Goal: Complete application form: Complete application form

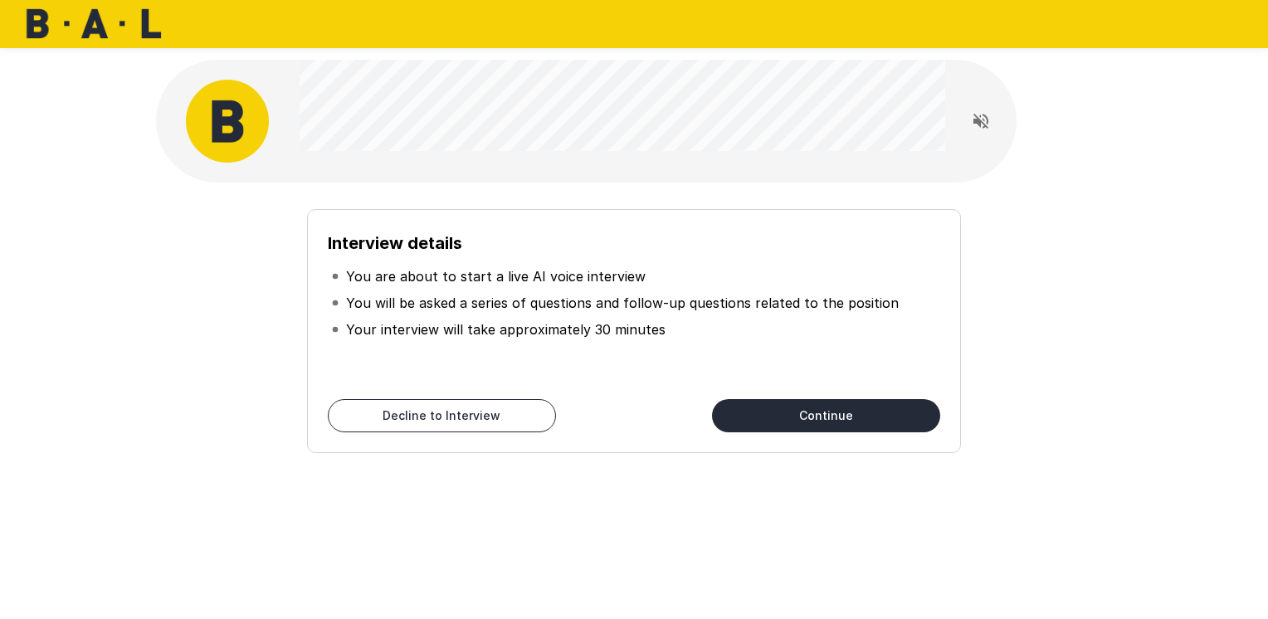
click at [823, 420] on button "Continue" at bounding box center [826, 415] width 228 height 33
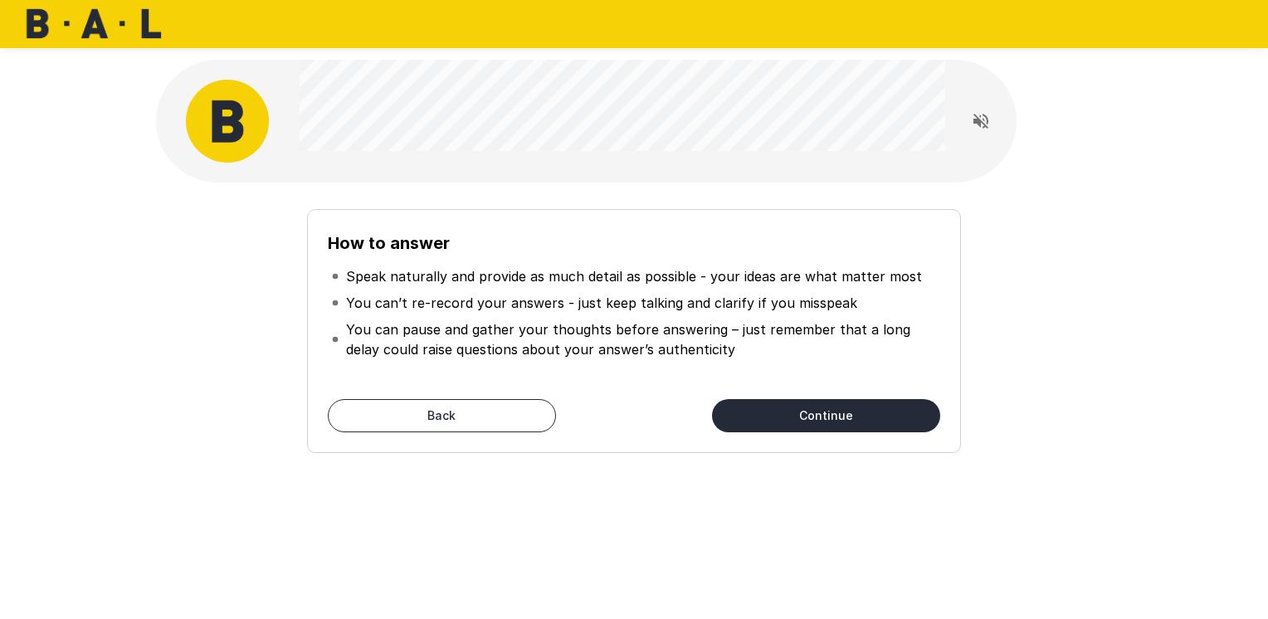
click at [767, 409] on button "Continue" at bounding box center [826, 415] width 228 height 33
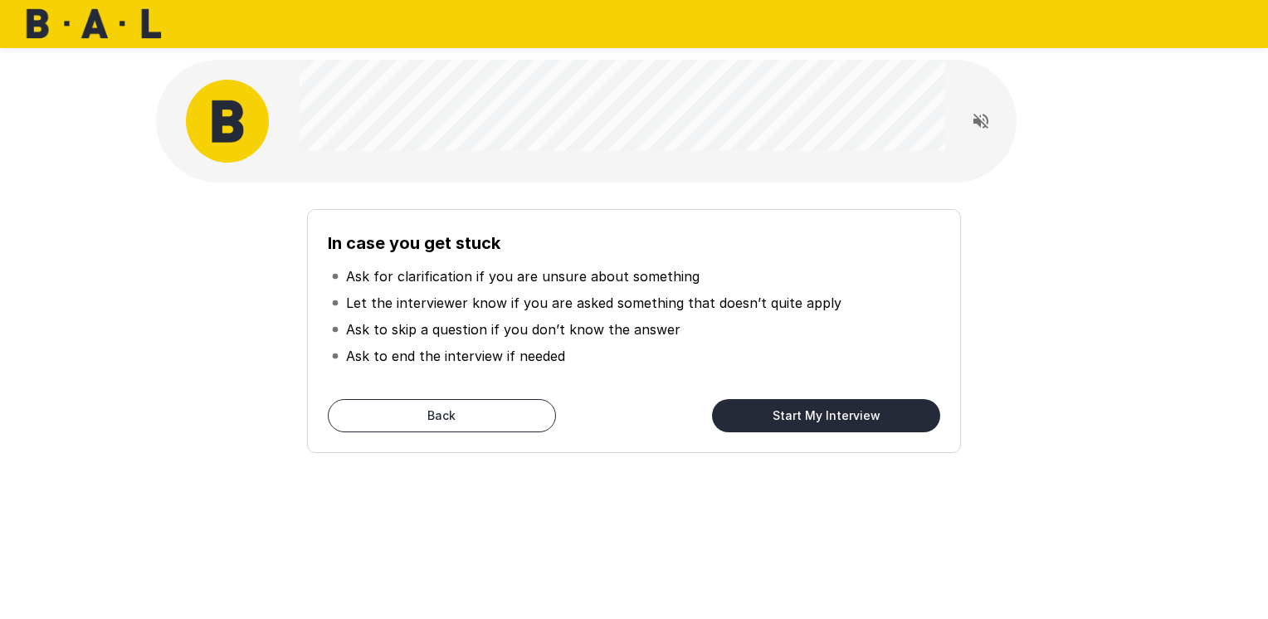
click at [798, 423] on button "Start My Interview" at bounding box center [826, 415] width 228 height 33
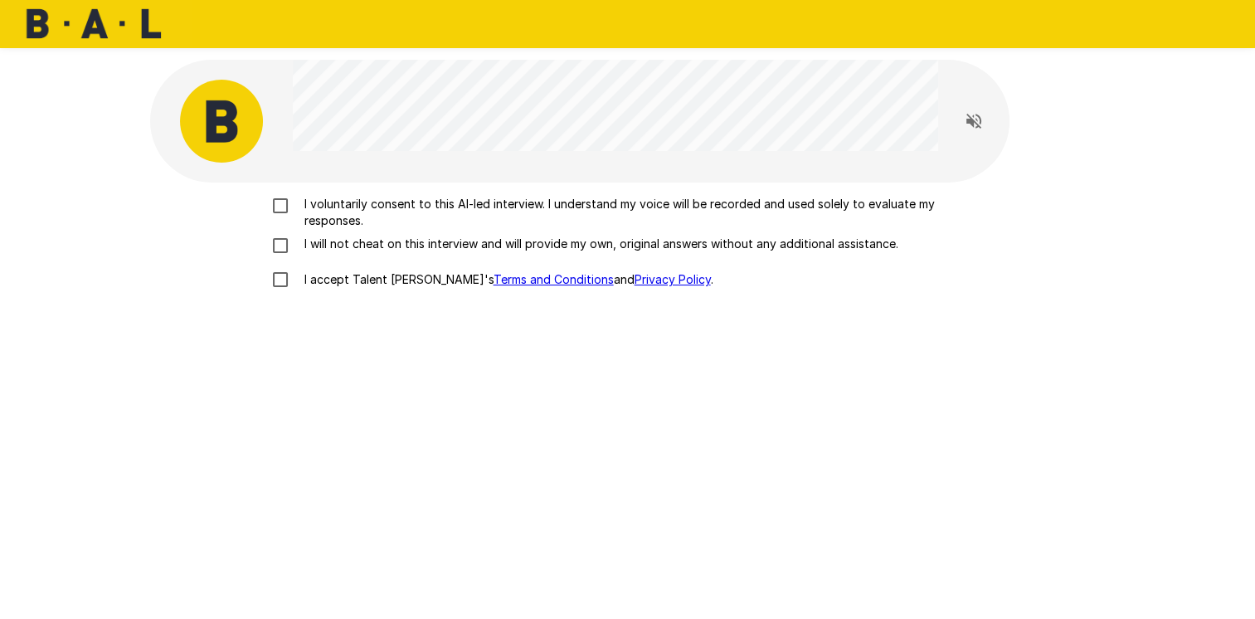
click at [367, 216] on p "I voluntarily consent to this AI-led interview. I understand my voice will be r…" at bounding box center [645, 212] width 695 height 33
click at [358, 250] on p "I will not cheat on this interview and will provide my own, original answers wi…" at bounding box center [598, 244] width 601 height 17
click at [352, 284] on p "I accept Talent Llama's Terms and Conditions and Privacy Policy ." at bounding box center [506, 279] width 416 height 17
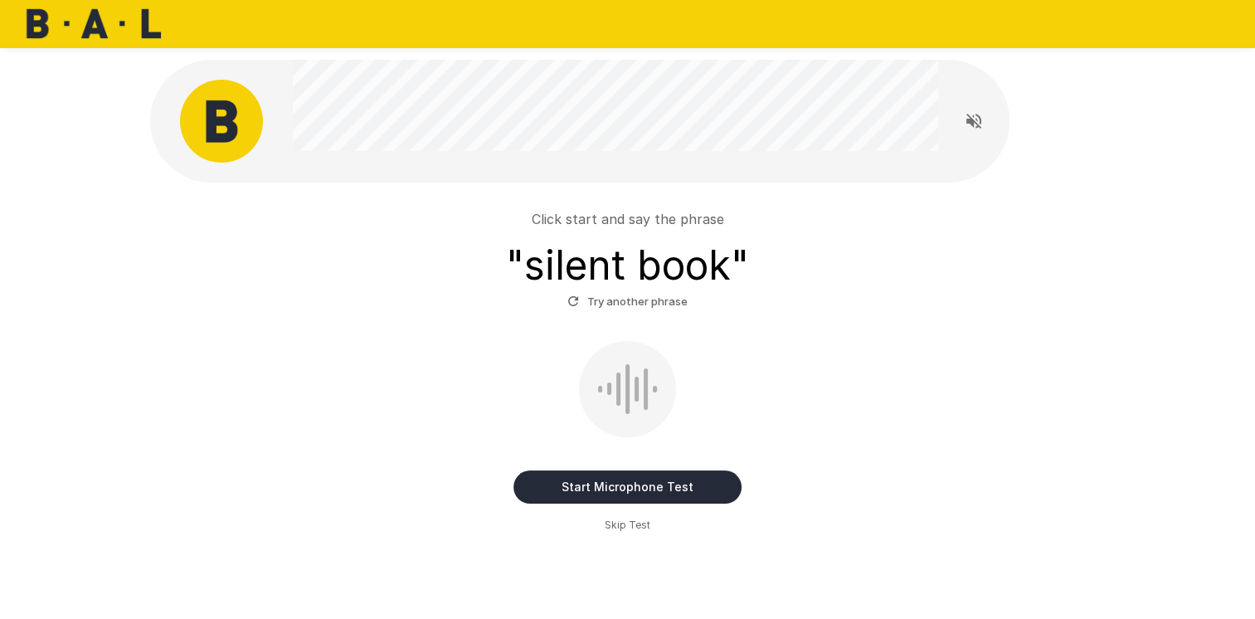
click at [674, 494] on button "Start Microphone Test" at bounding box center [628, 486] width 228 height 33
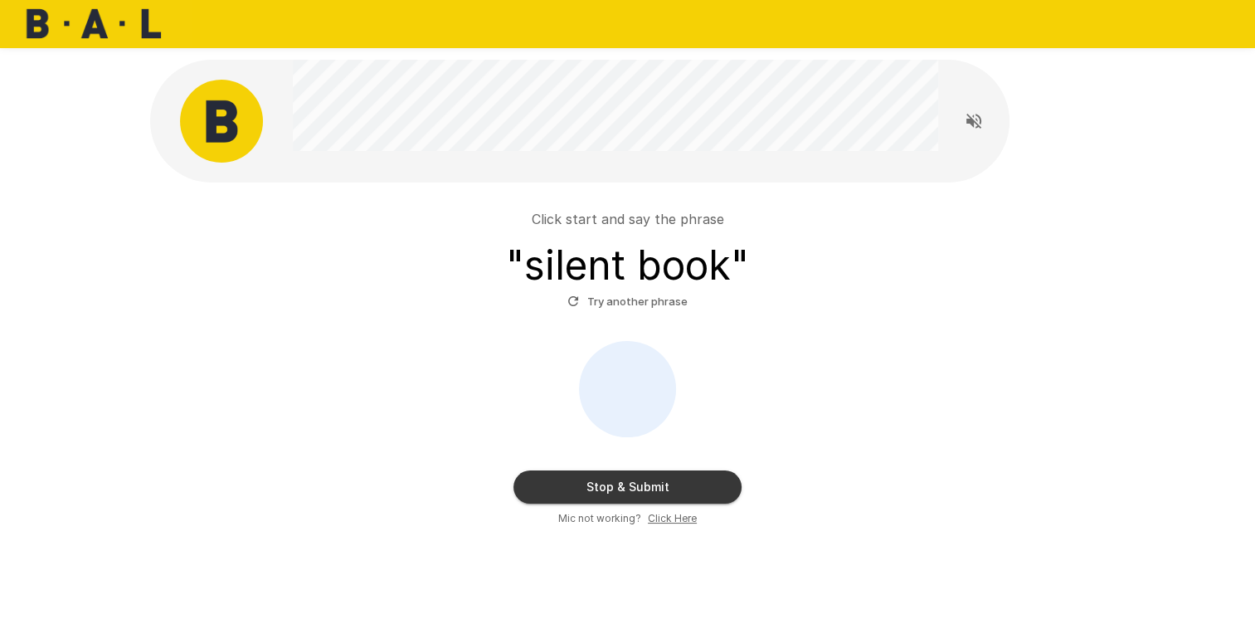
click at [656, 489] on button "Stop & Submit" at bounding box center [628, 486] width 228 height 33
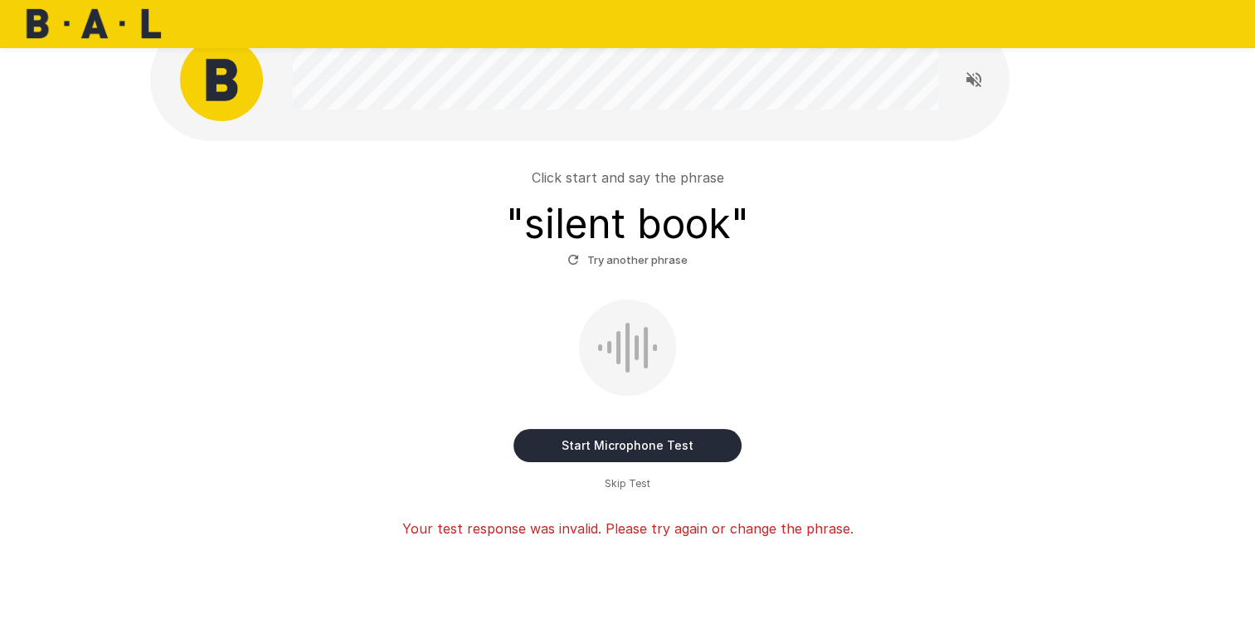
scroll to position [17, 0]
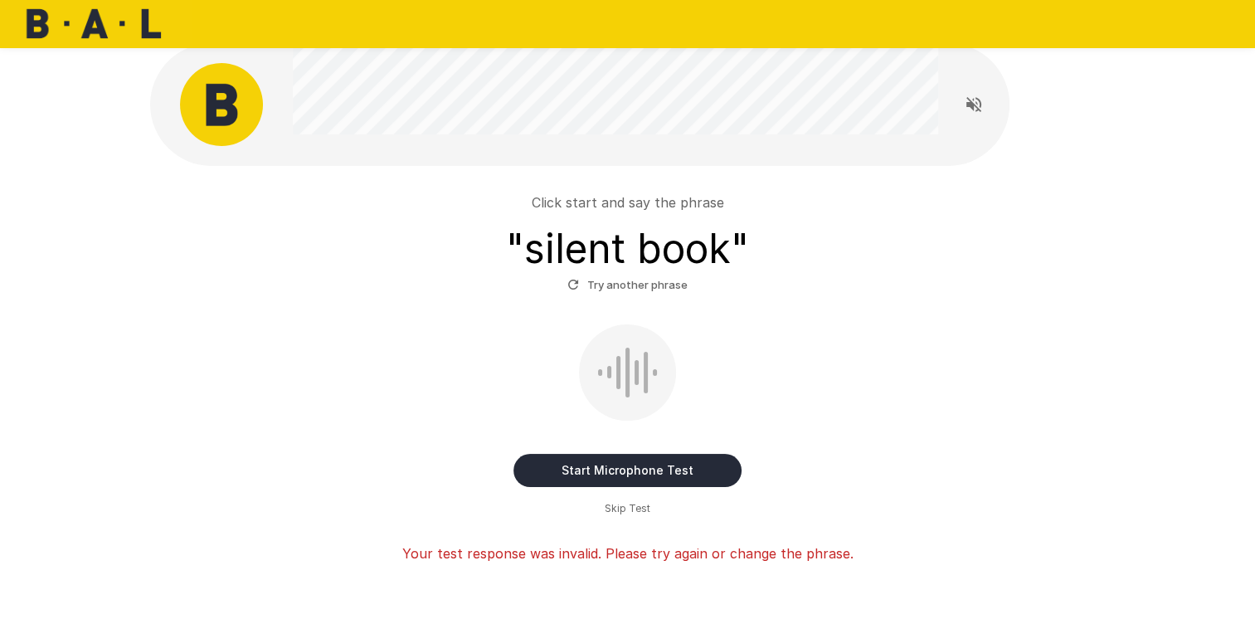
click at [634, 470] on button "Start Microphone Test" at bounding box center [628, 470] width 228 height 33
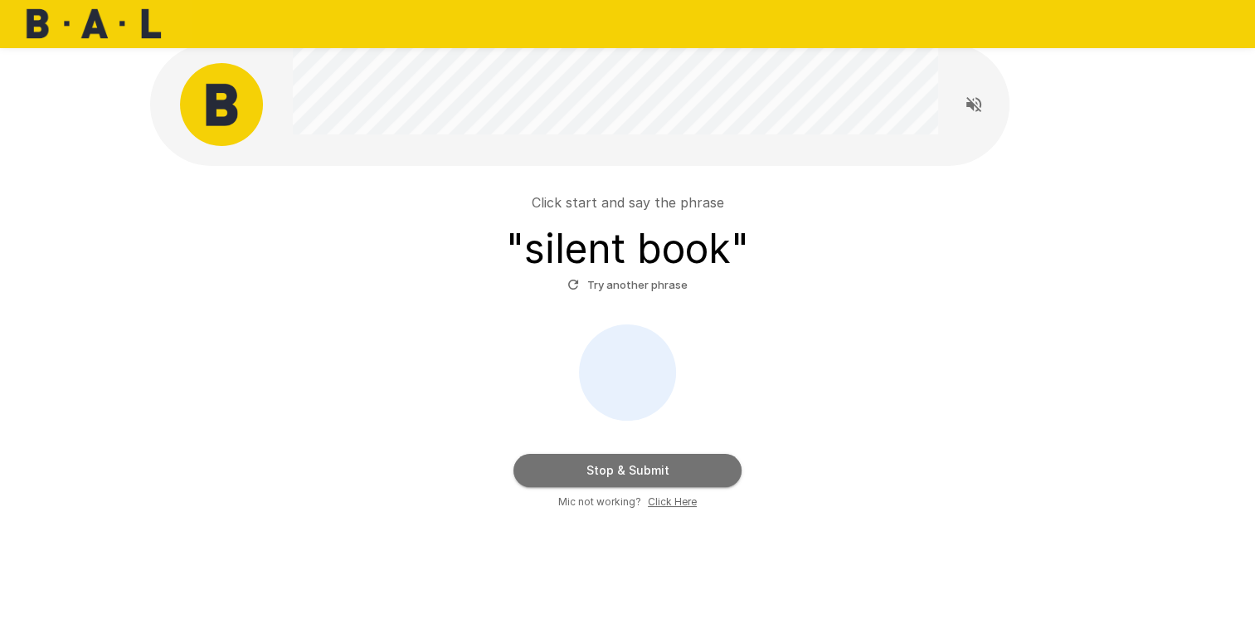
click at [651, 461] on button "Stop & Submit" at bounding box center [628, 470] width 228 height 33
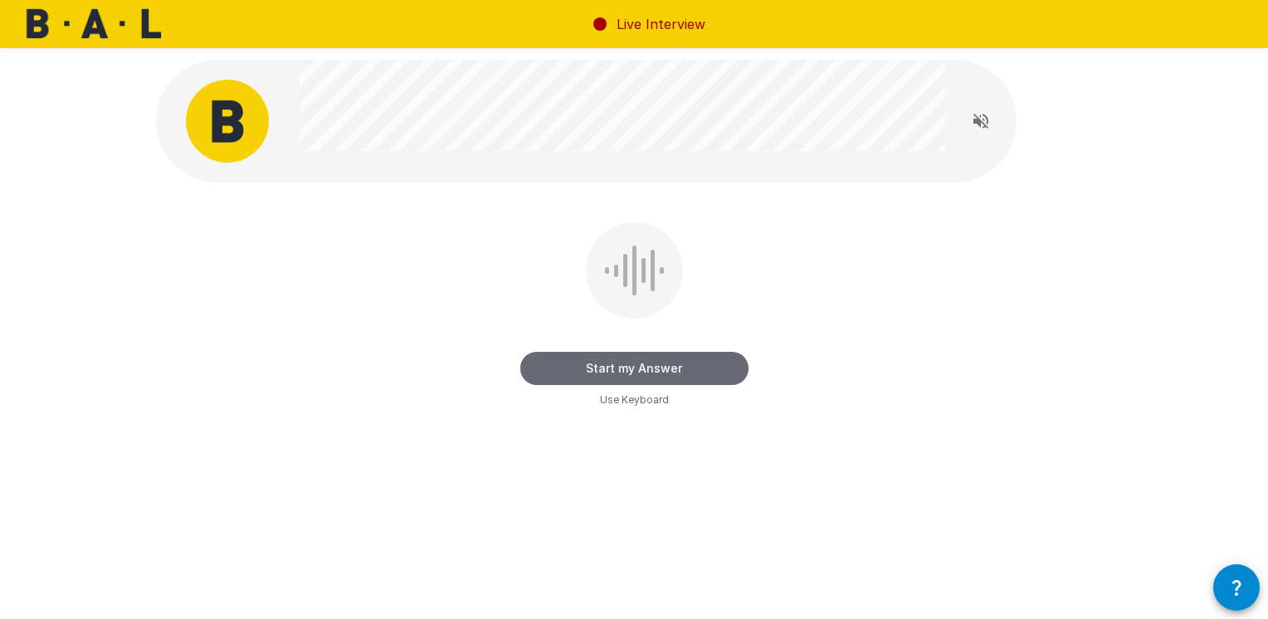
click at [677, 373] on button "Start my Answer" at bounding box center [634, 368] width 228 height 33
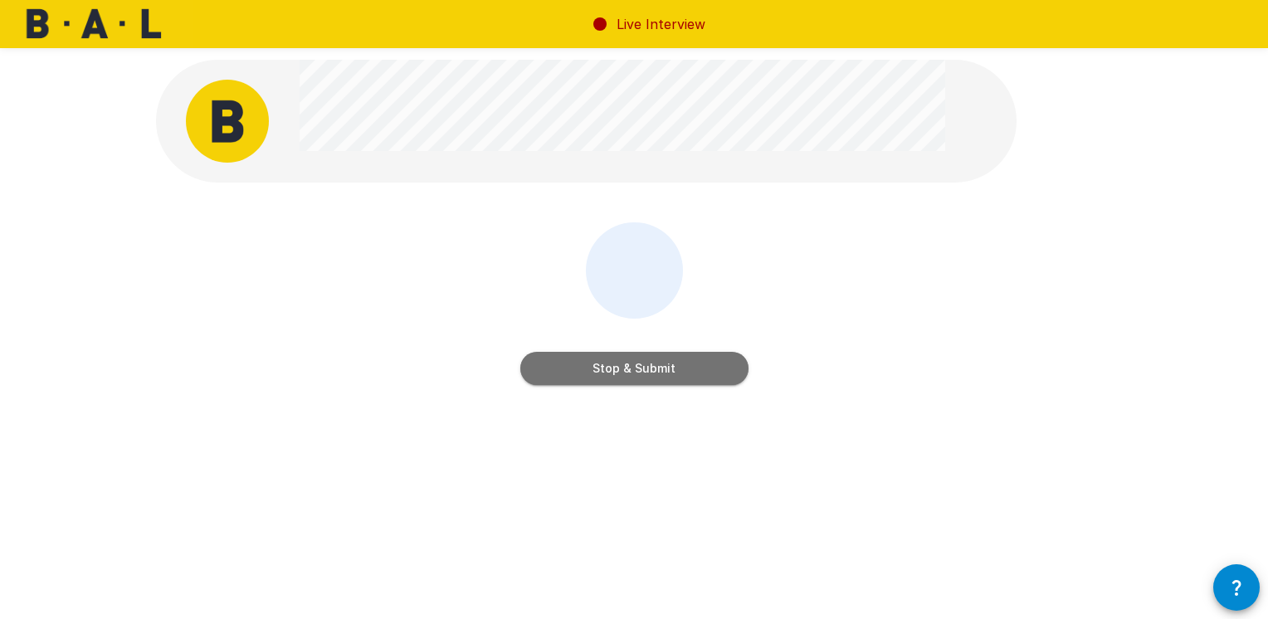
click at [686, 368] on button "Stop & Submit" at bounding box center [634, 368] width 228 height 33
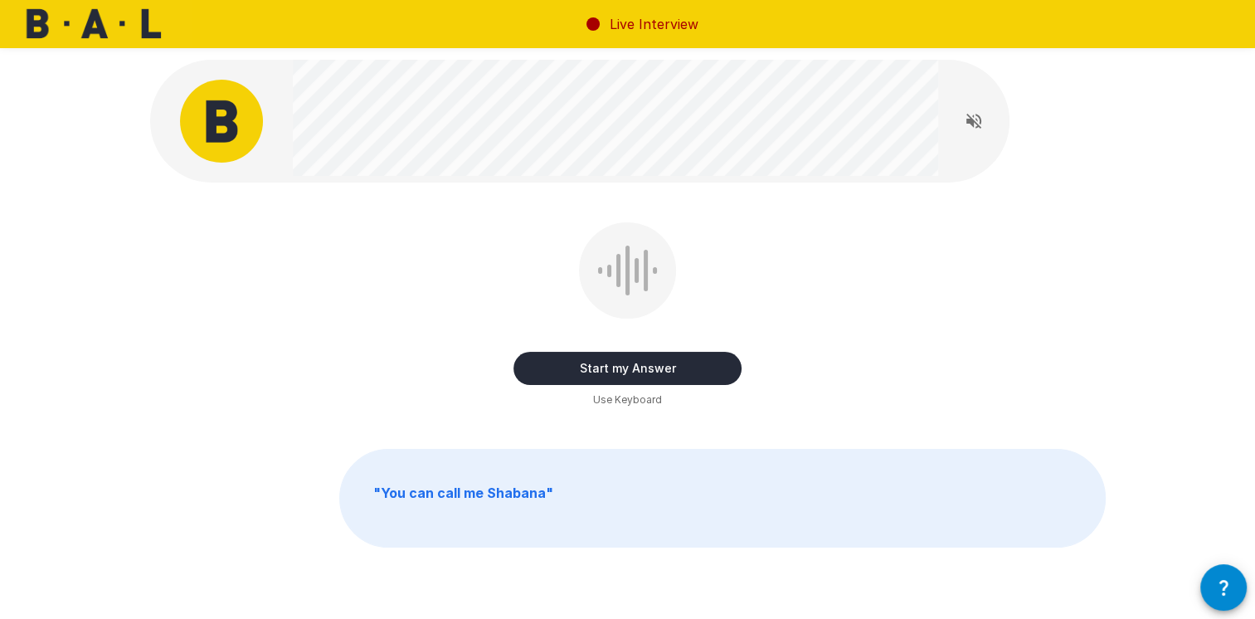
click at [671, 369] on button "Start my Answer" at bounding box center [628, 368] width 228 height 33
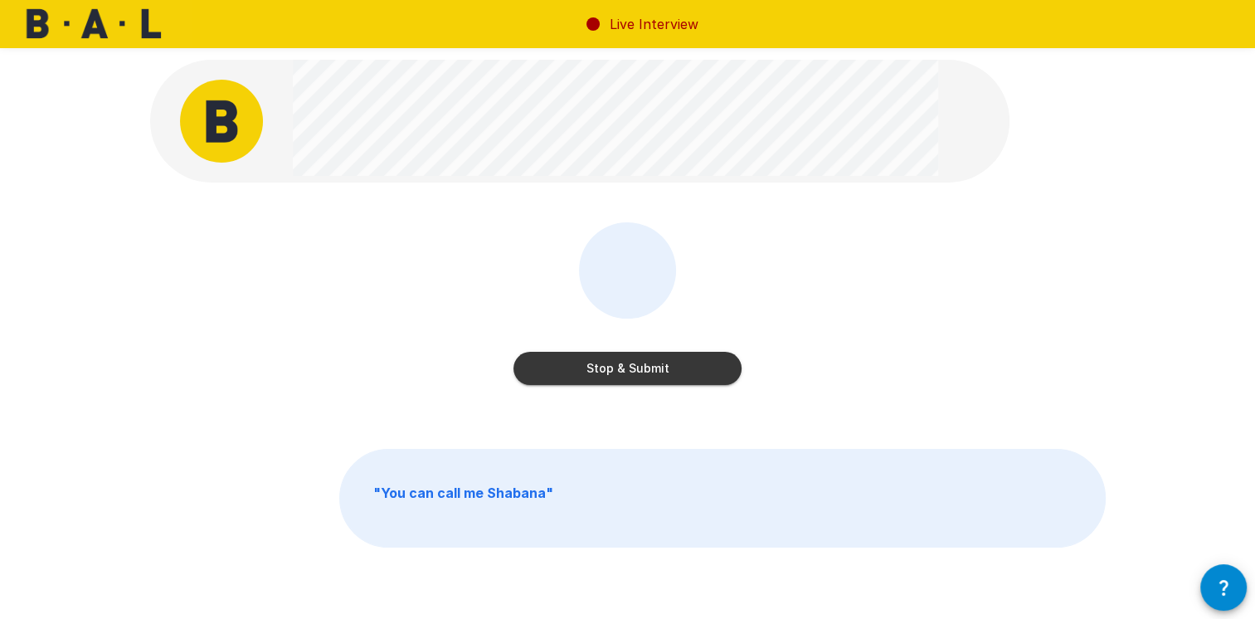
click at [670, 363] on button "Stop & Submit" at bounding box center [628, 368] width 228 height 33
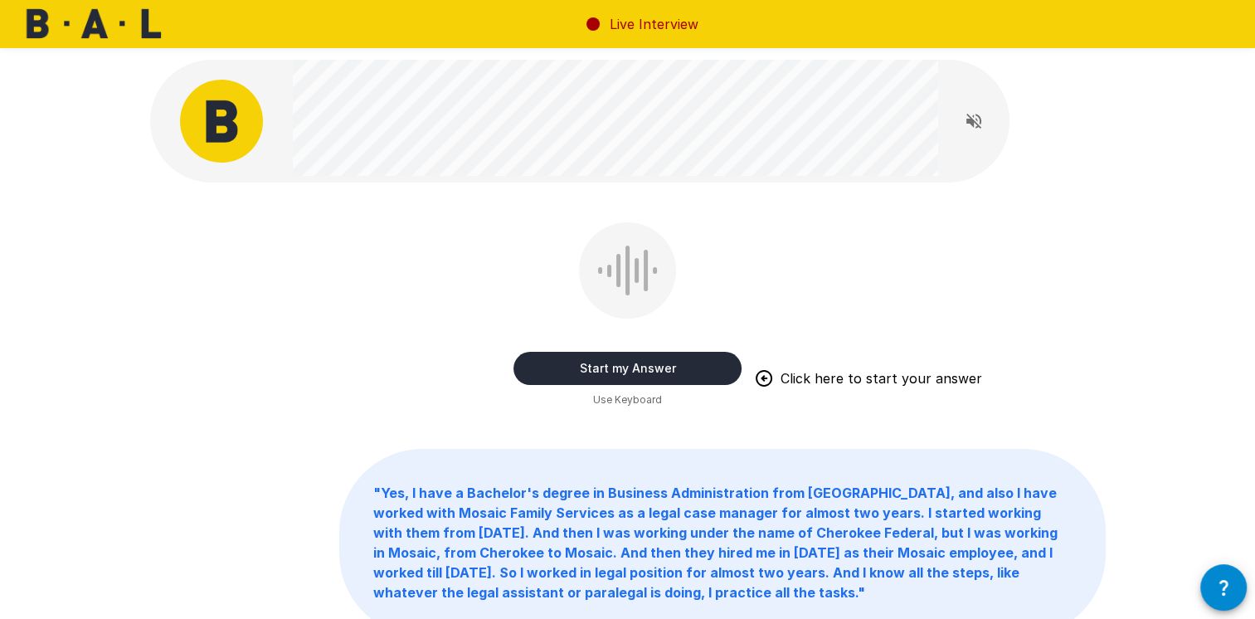
click at [642, 367] on button "Start my Answer" at bounding box center [628, 368] width 228 height 33
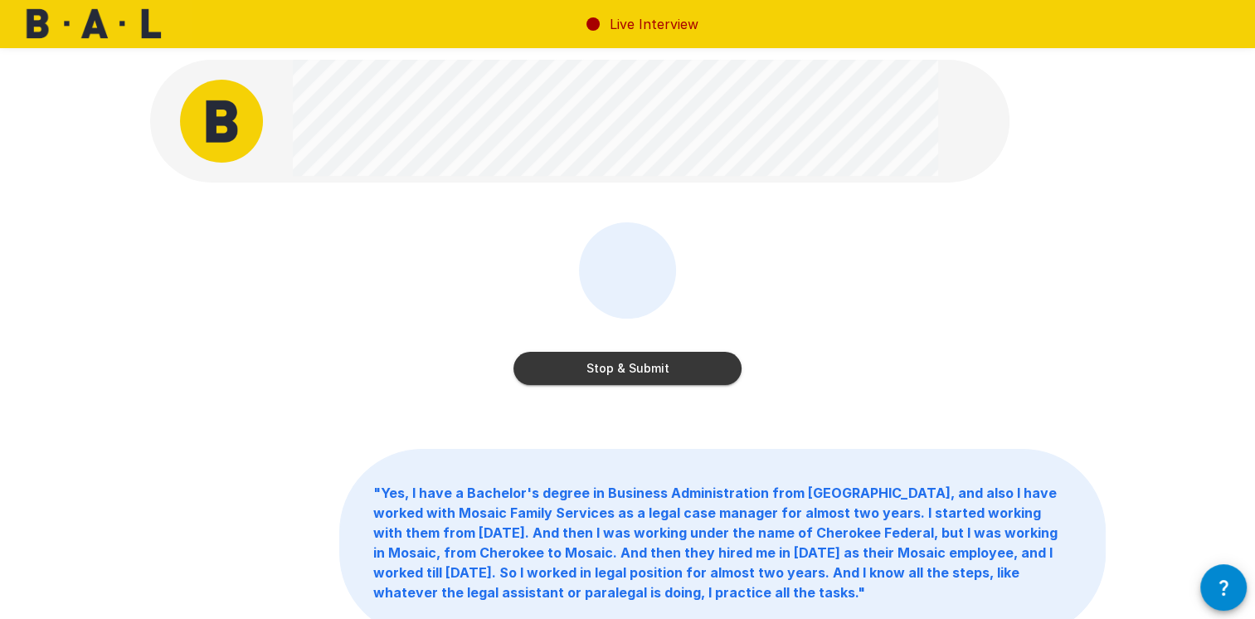
click at [643, 363] on button "Stop & Submit" at bounding box center [628, 368] width 228 height 33
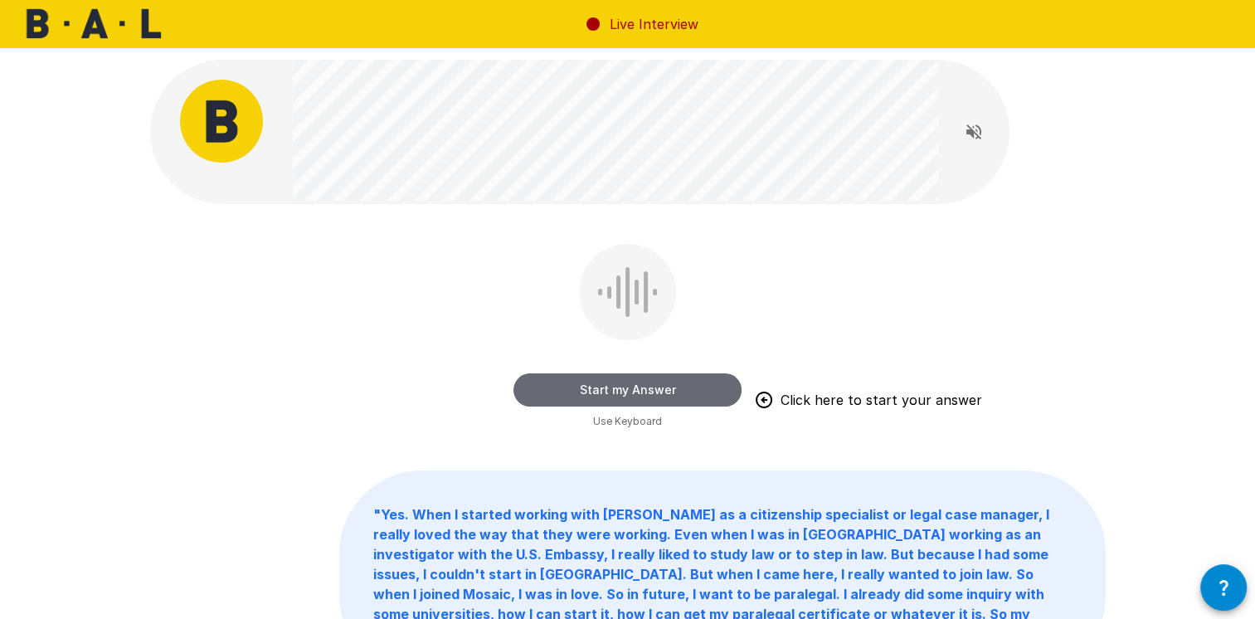
click at [618, 390] on button "Start my Answer" at bounding box center [628, 389] width 228 height 33
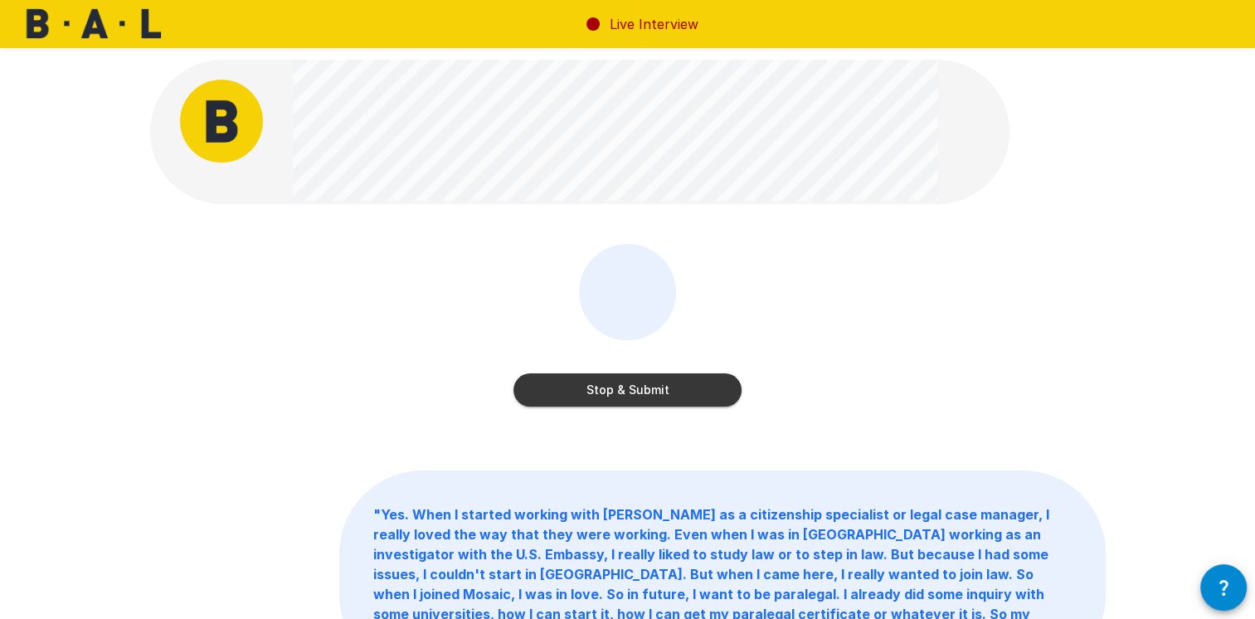
click at [620, 397] on button "Stop & Submit" at bounding box center [628, 389] width 228 height 33
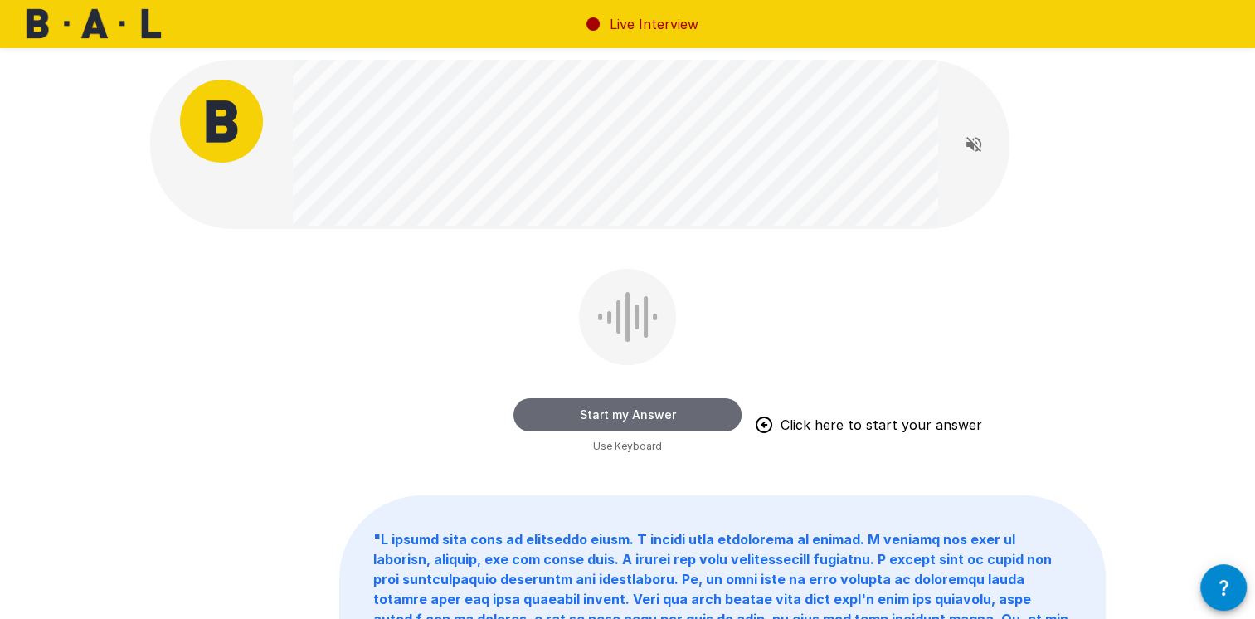
click at [629, 398] on button "Start my Answer" at bounding box center [628, 414] width 228 height 33
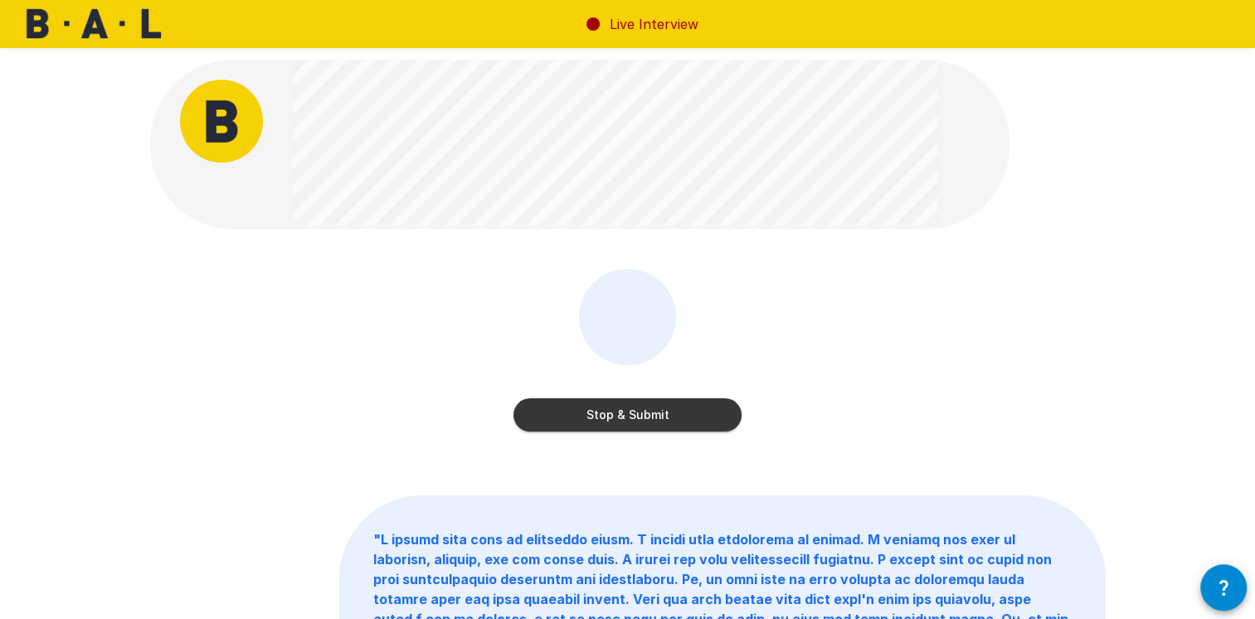
drag, startPoint x: 763, startPoint y: 393, endPoint x: 732, endPoint y: 381, distance: 33.9
click at [752, 392] on div "Stop & Submit" at bounding box center [628, 362] width 956 height 187
click at [660, 431] on div "Stop & Submit" at bounding box center [628, 353] width 228 height 169
click at [670, 416] on button "Stop & Submit" at bounding box center [628, 414] width 228 height 33
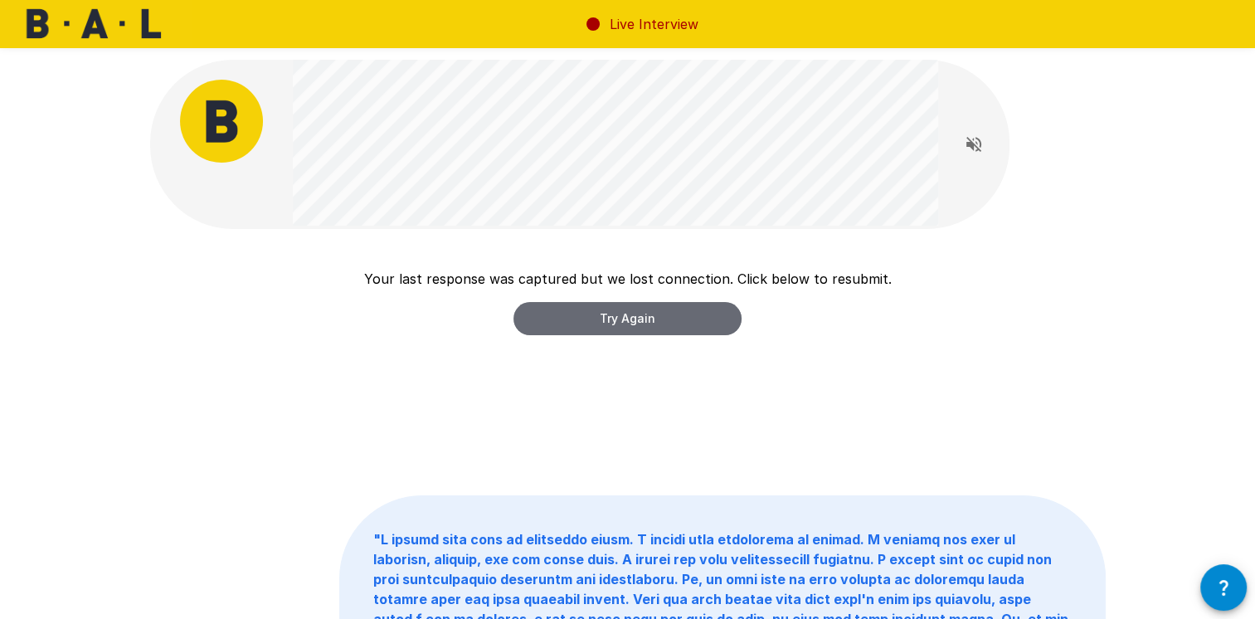
click at [639, 320] on button "Try Again" at bounding box center [628, 318] width 228 height 33
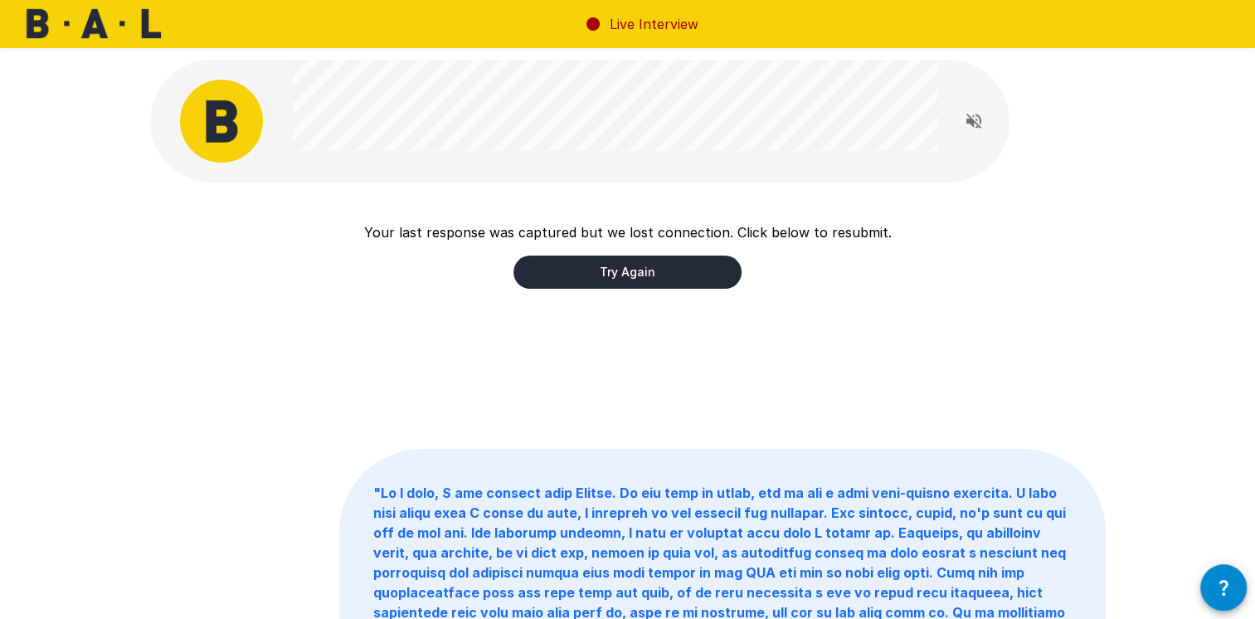
click at [977, 128] on button "Read questions aloud" at bounding box center [973, 121] width 33 height 33
click at [669, 352] on div "Your last response was captured but we lost connection. Click below to resubmit…" at bounding box center [628, 315] width 956 height 187
click at [634, 284] on button "Try Again" at bounding box center [628, 272] width 228 height 33
click at [605, 337] on div "Your last response was captured but we lost connection. Click below to resubmit…" at bounding box center [628, 315] width 956 height 187
click at [632, 285] on button "Try Again" at bounding box center [628, 272] width 228 height 33
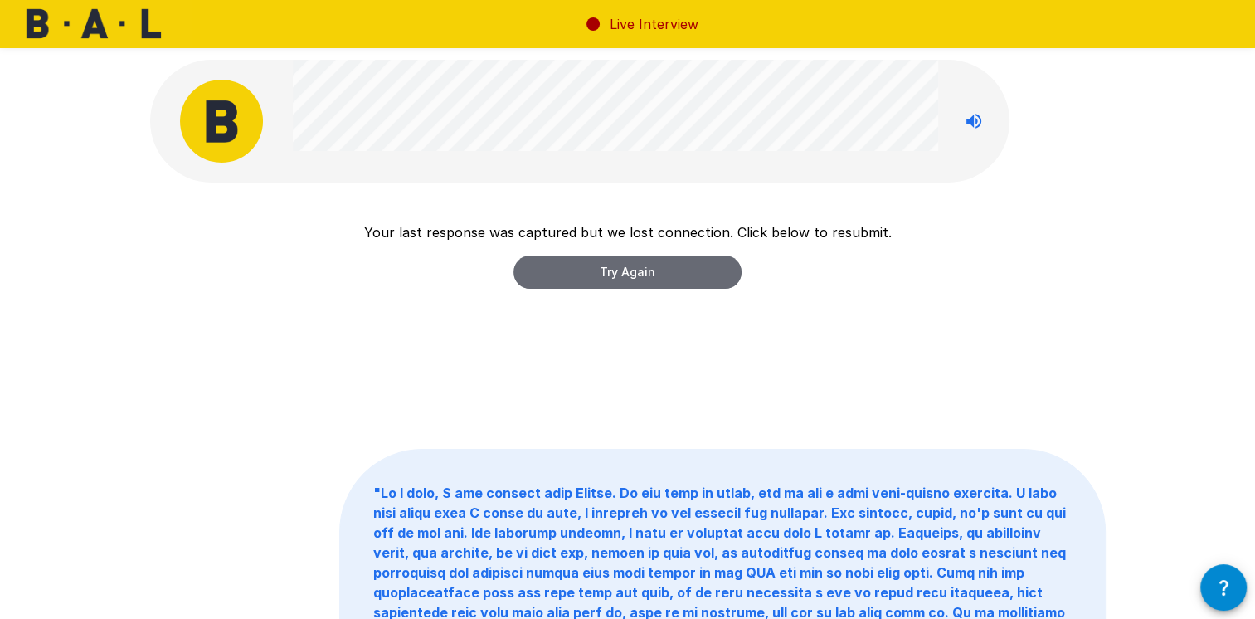
click at [632, 274] on button "Try Again" at bounding box center [628, 272] width 228 height 33
click at [633, 274] on button "Try Again" at bounding box center [628, 272] width 228 height 33
click at [727, 277] on button "Try Again" at bounding box center [628, 272] width 228 height 33
click at [725, 277] on button "Try Again" at bounding box center [628, 272] width 228 height 33
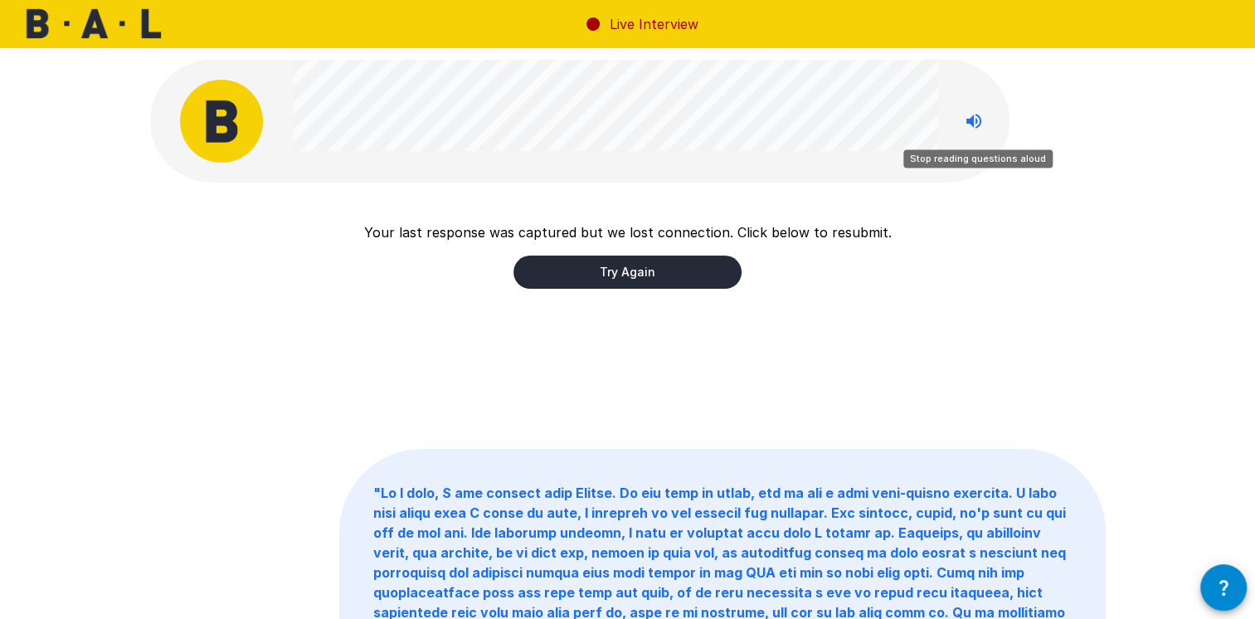
click at [978, 133] on button "Stop reading questions aloud" at bounding box center [973, 121] width 33 height 33
click at [978, 133] on button "Read questions aloud" at bounding box center [973, 121] width 33 height 33
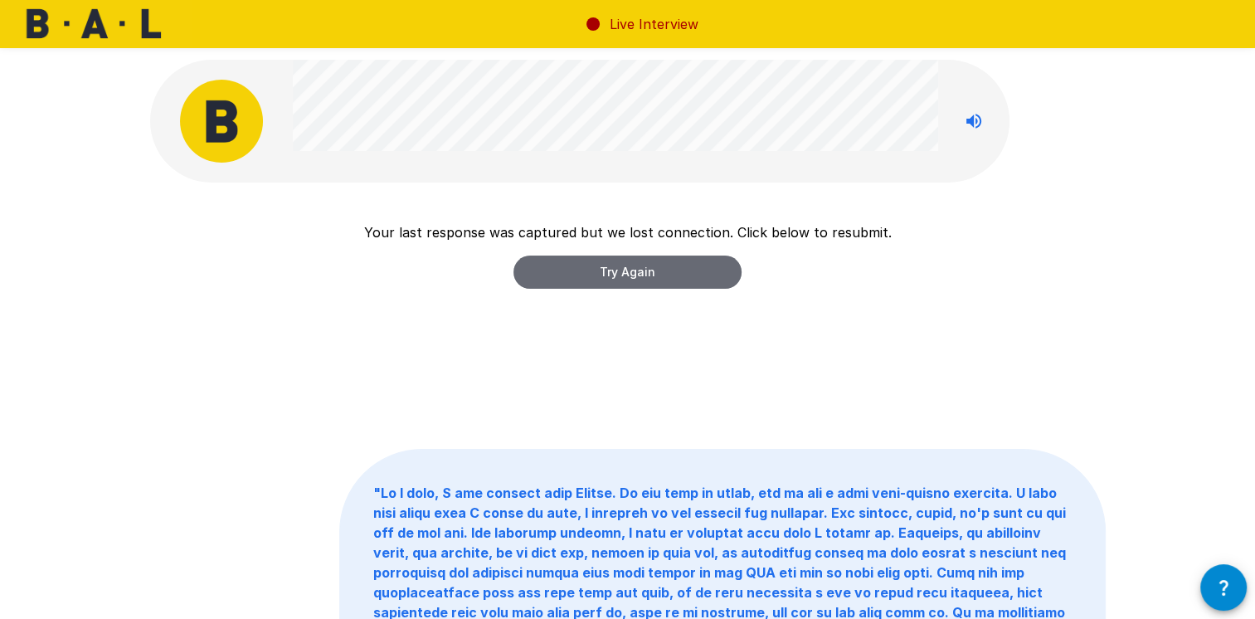
click at [711, 270] on button "Try Again" at bounding box center [628, 272] width 228 height 33
click at [680, 283] on button "Try Again" at bounding box center [628, 272] width 228 height 33
click at [645, 265] on button "Try Again" at bounding box center [628, 272] width 228 height 33
click at [656, 264] on button "Try Again" at bounding box center [628, 272] width 228 height 33
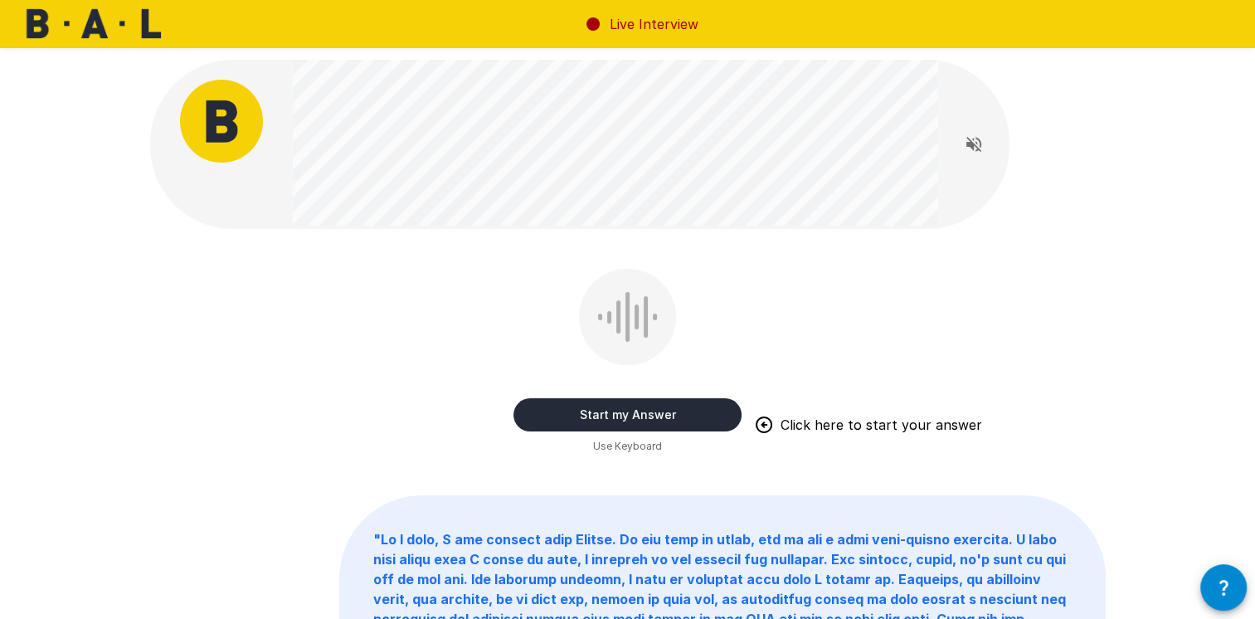
click at [704, 412] on button "Start my Answer" at bounding box center [628, 414] width 228 height 33
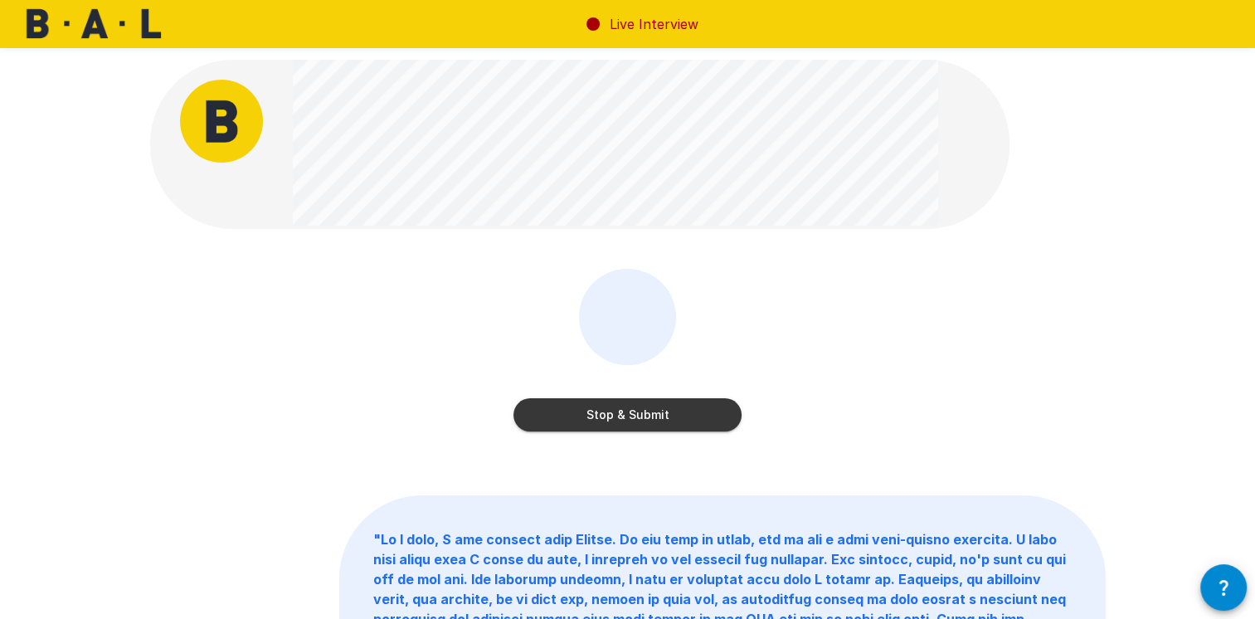
click at [649, 421] on button "Stop & Submit" at bounding box center [628, 414] width 228 height 33
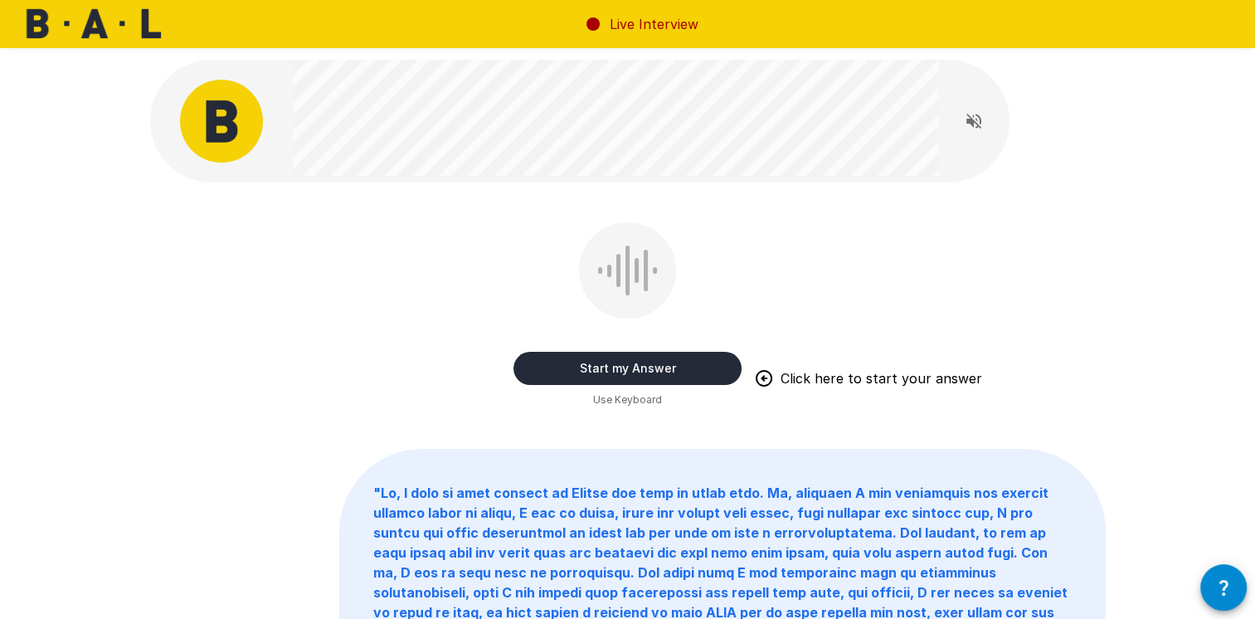
click at [687, 366] on button "Start my Answer" at bounding box center [628, 368] width 228 height 33
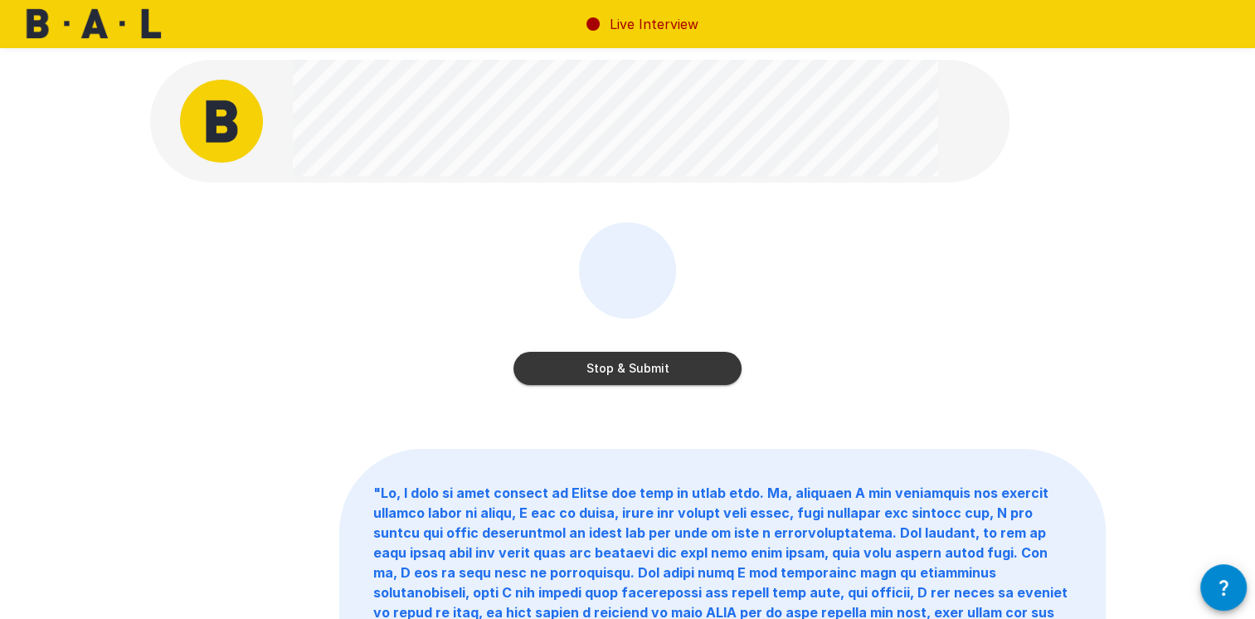
click at [714, 363] on button "Stop & Submit" at bounding box center [628, 368] width 228 height 33
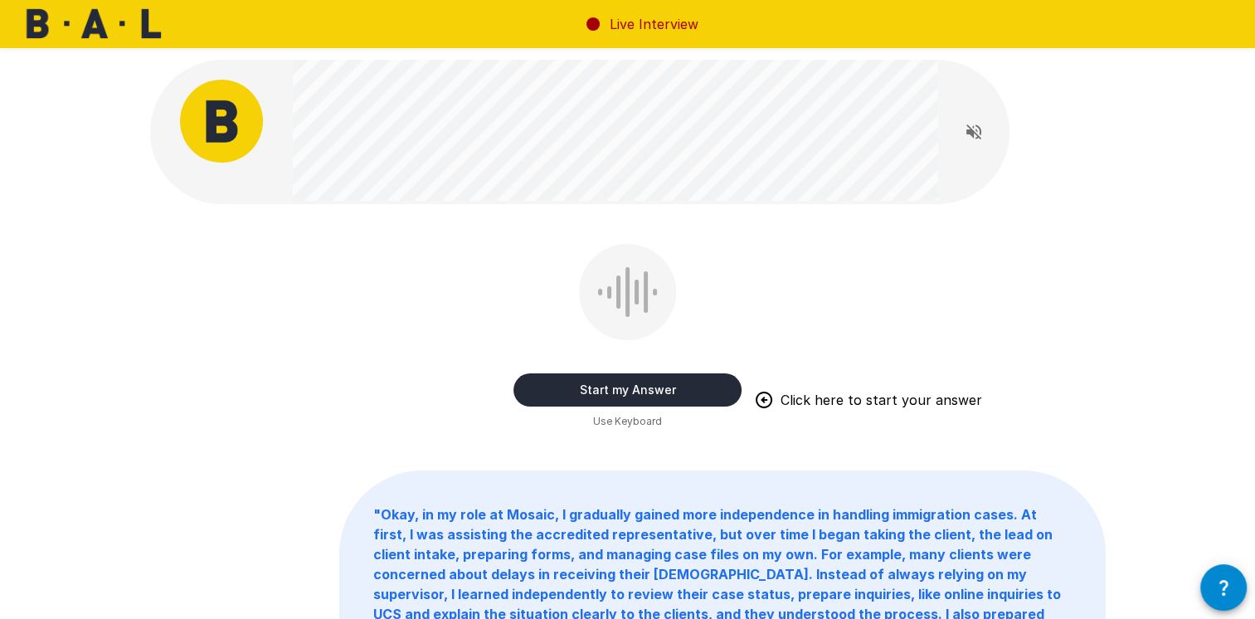
click at [661, 388] on button "Start my Answer" at bounding box center [628, 389] width 228 height 33
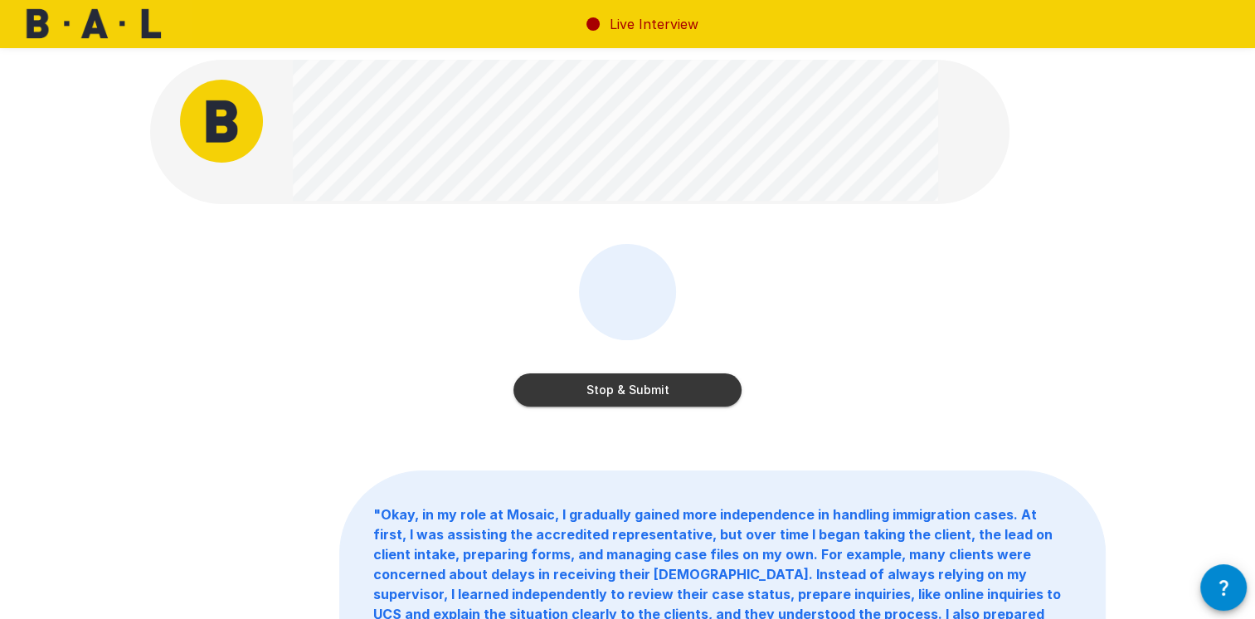
click at [698, 393] on button "Stop & Submit" at bounding box center [628, 389] width 228 height 33
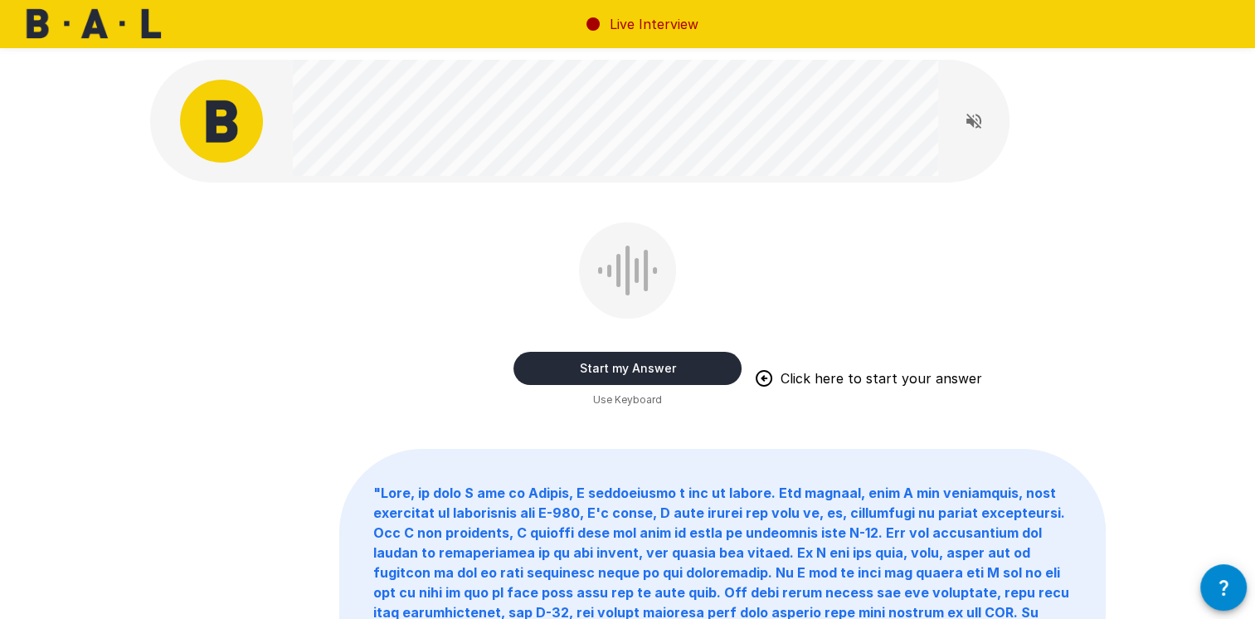
click at [665, 363] on button "Start my Answer" at bounding box center [628, 368] width 228 height 33
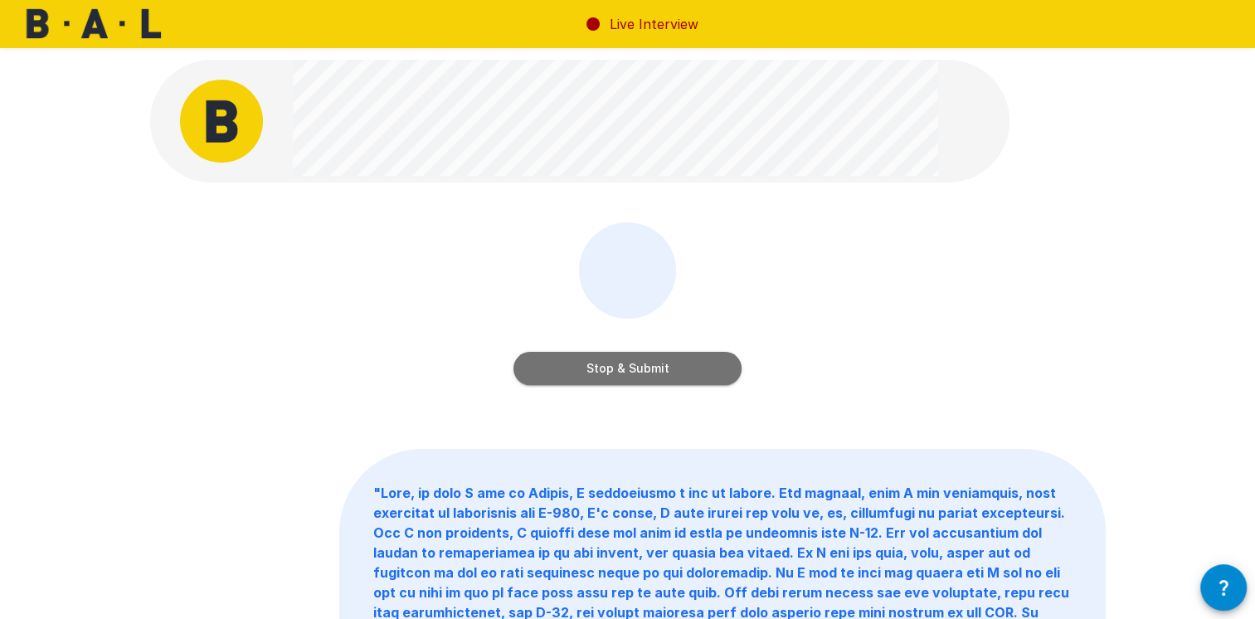
click at [719, 367] on button "Stop & Submit" at bounding box center [628, 368] width 228 height 33
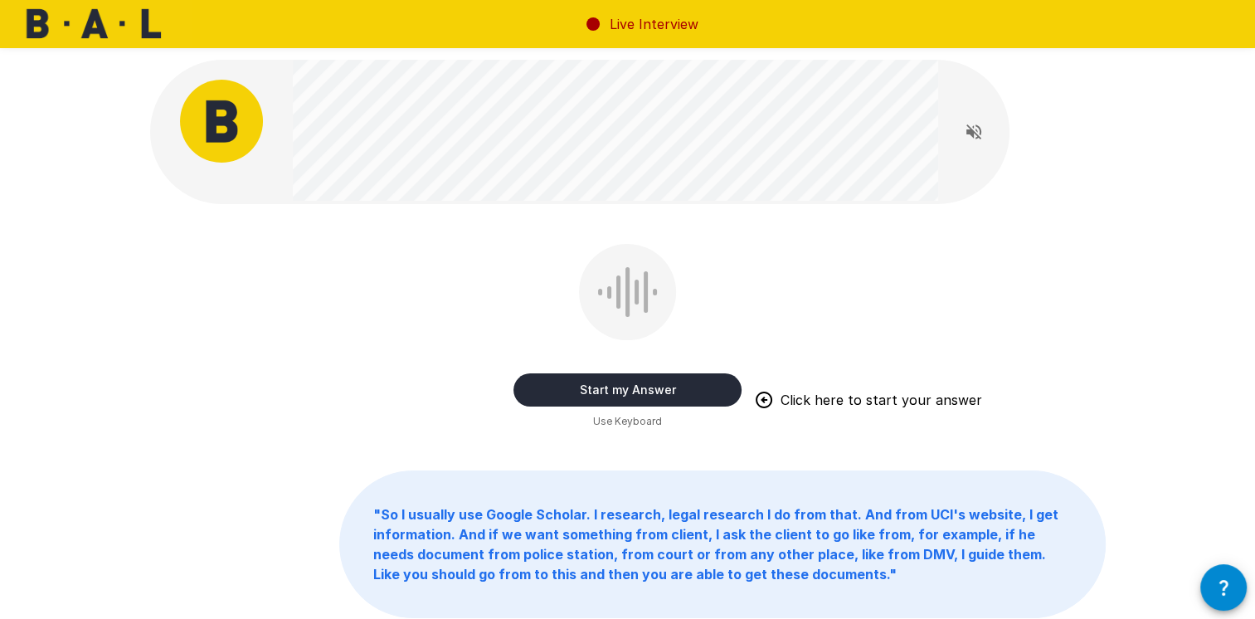
click at [606, 390] on button "Start my Answer" at bounding box center [628, 389] width 228 height 33
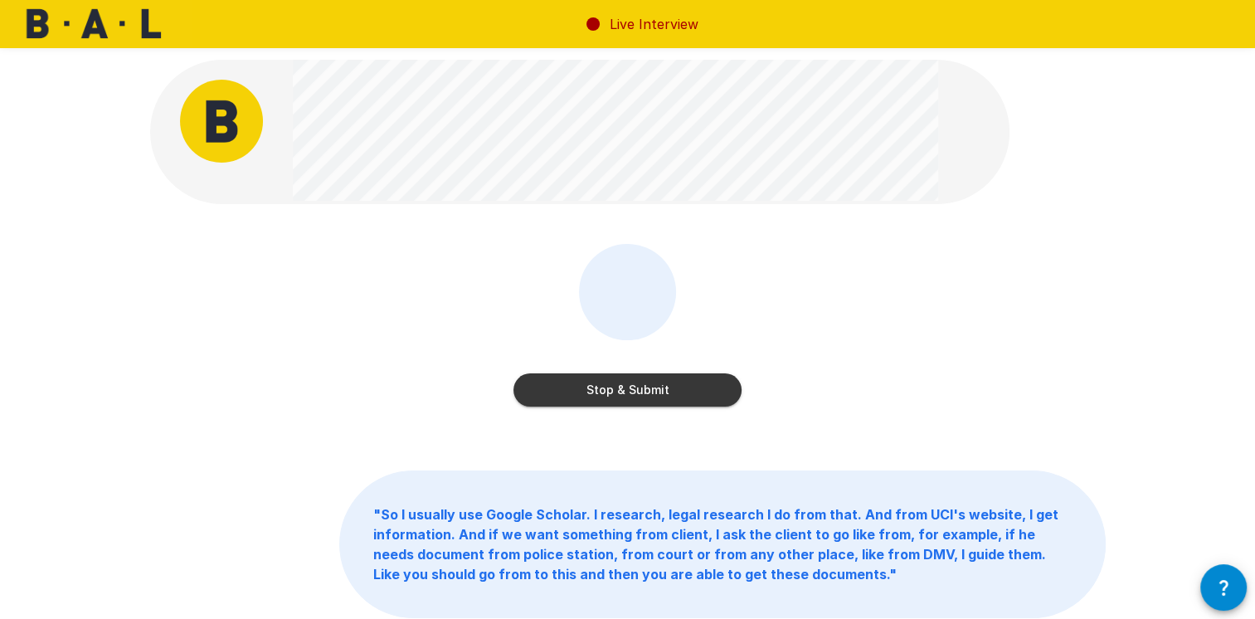
click at [679, 397] on button "Stop & Submit" at bounding box center [628, 389] width 228 height 33
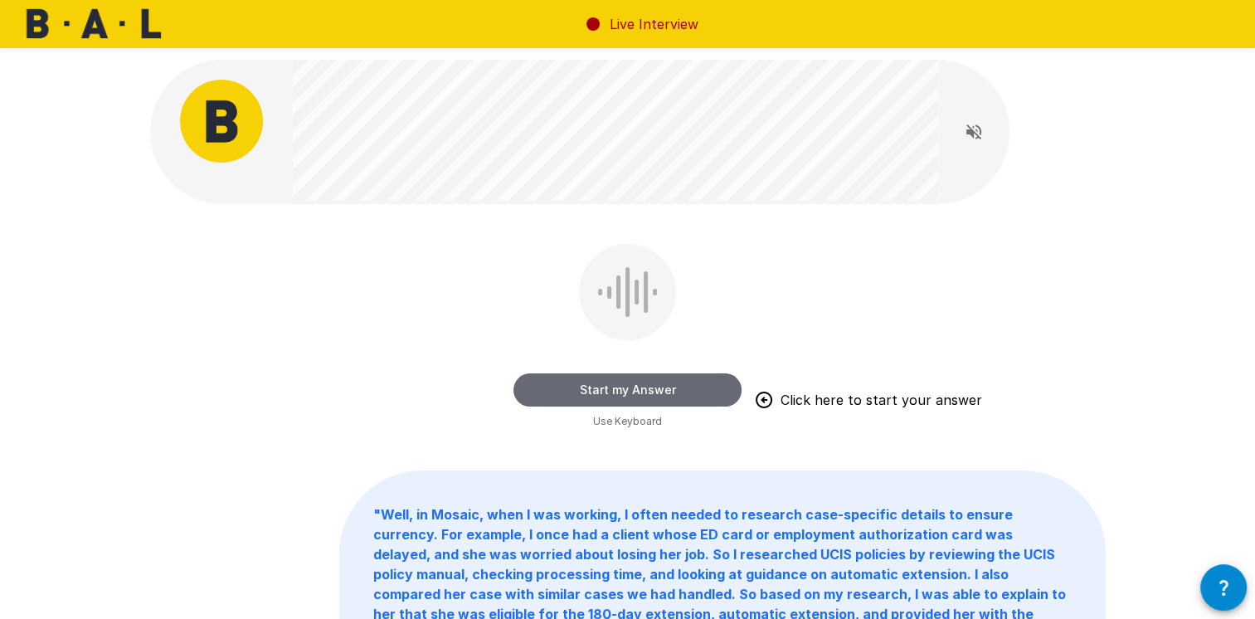
click at [679, 385] on button "Start my Answer" at bounding box center [628, 389] width 228 height 33
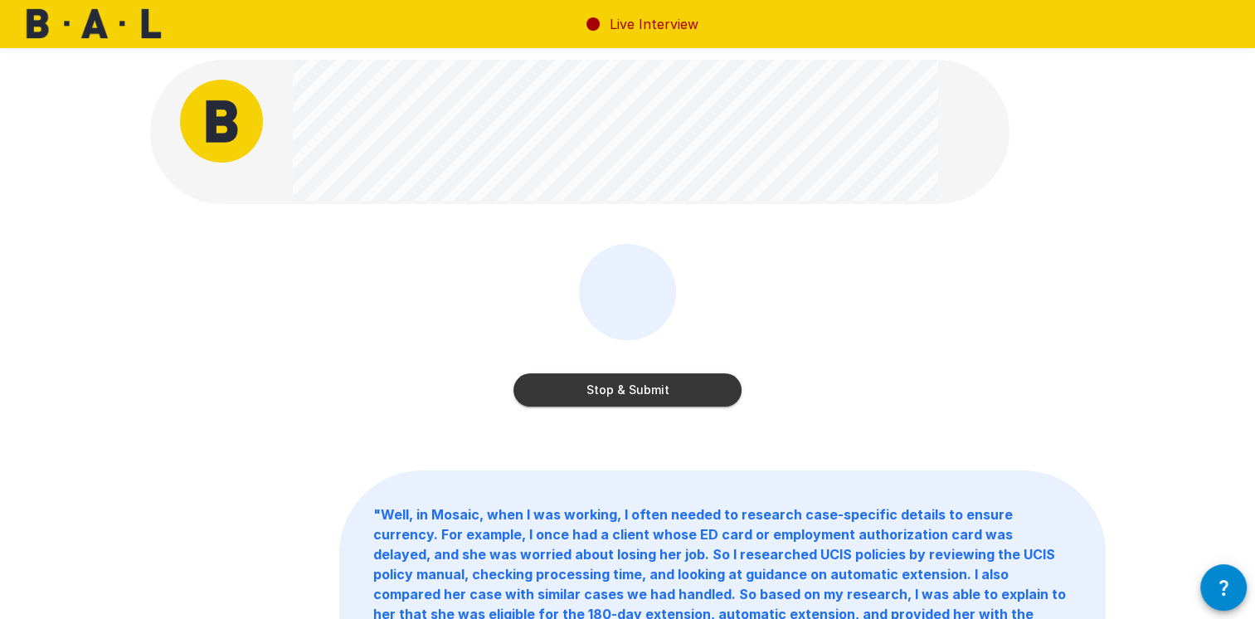
click at [644, 380] on button "Stop & Submit" at bounding box center [628, 389] width 228 height 33
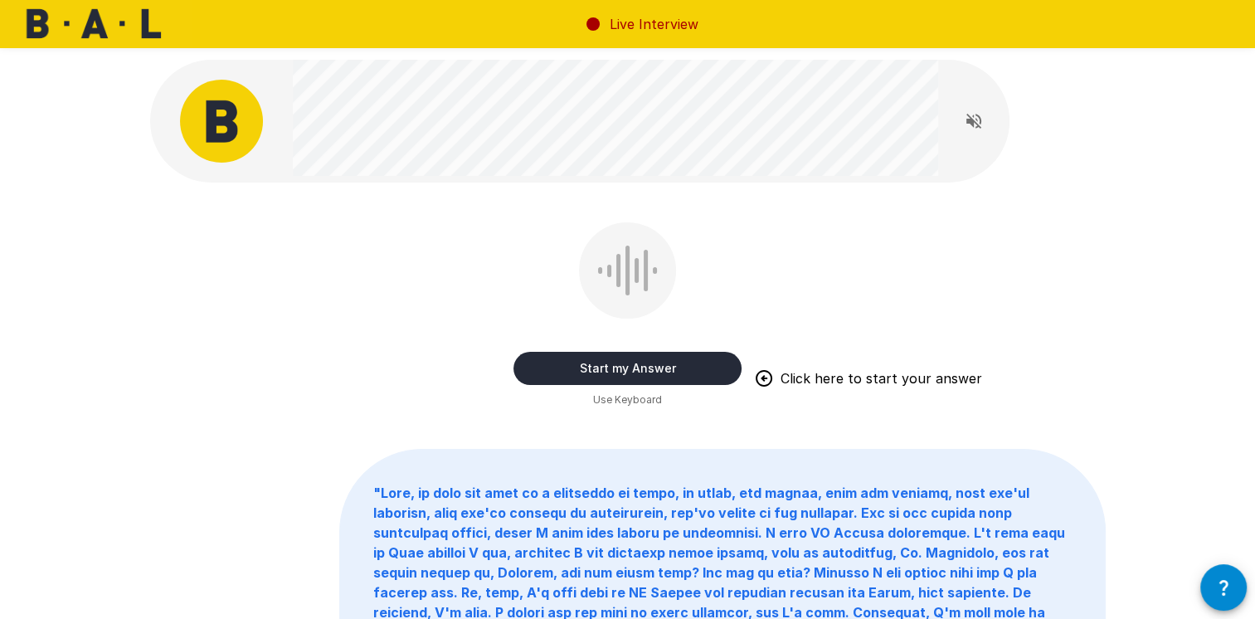
click at [975, 124] on icon "Read questions aloud" at bounding box center [974, 121] width 20 height 20
click at [696, 363] on button "Start my Answer" at bounding box center [628, 368] width 228 height 33
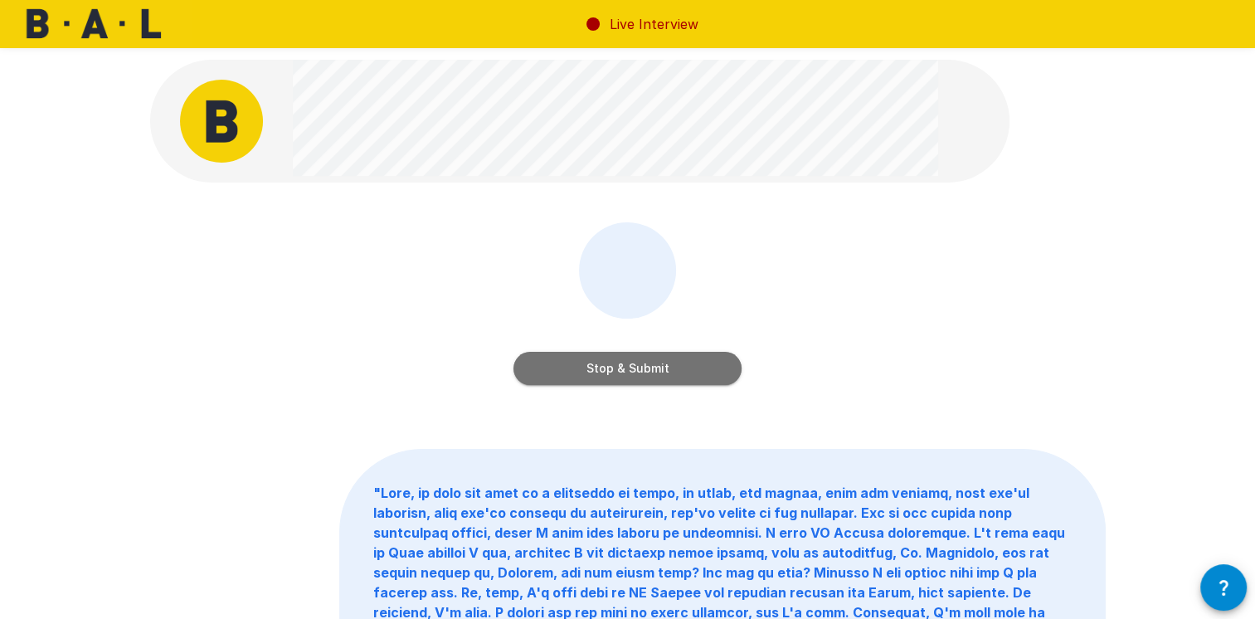
click at [707, 368] on button "Stop & Submit" at bounding box center [628, 368] width 228 height 33
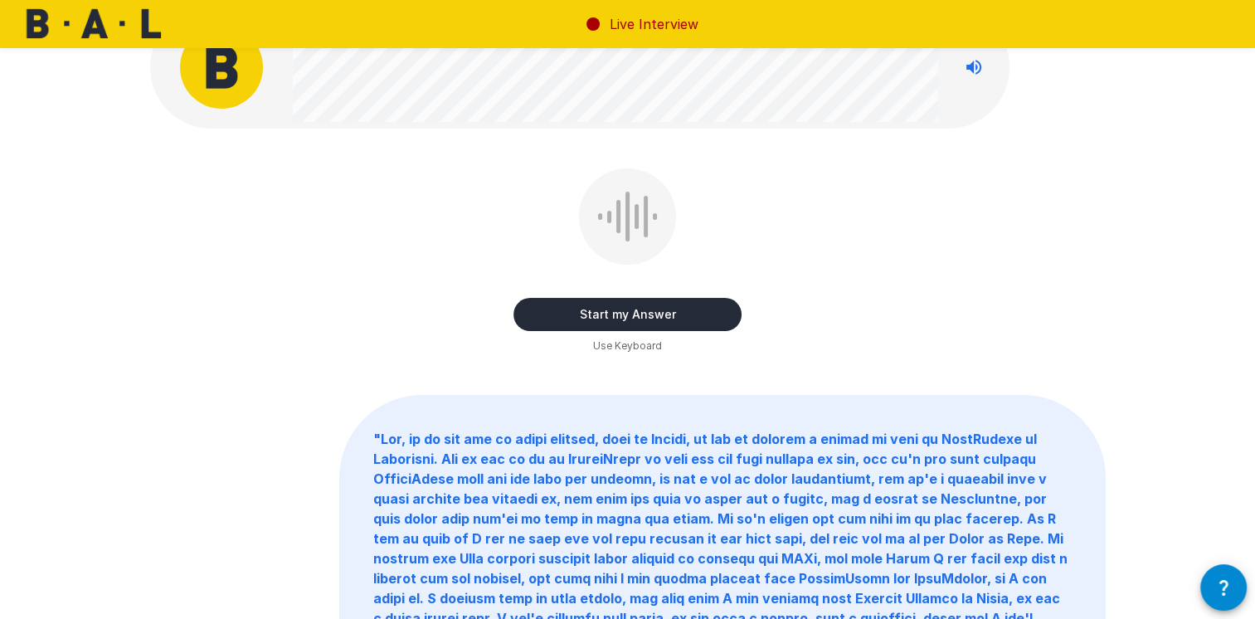
scroll to position [83, 0]
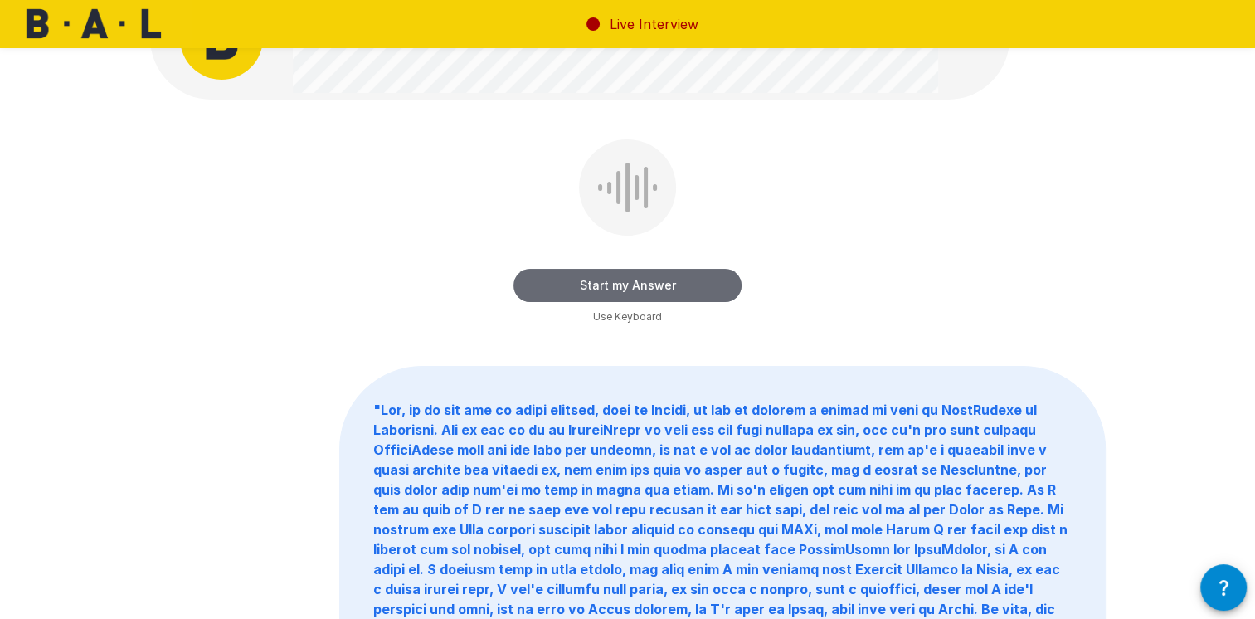
click at [633, 279] on button "Start my Answer" at bounding box center [628, 285] width 228 height 33
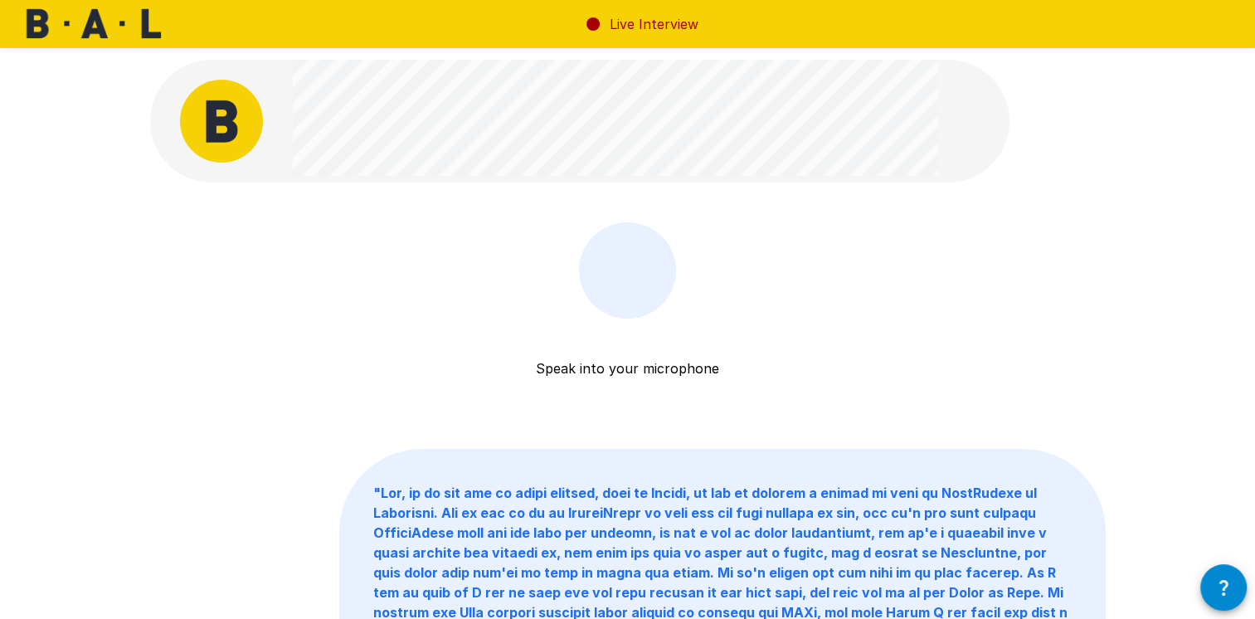
scroll to position [0, 0]
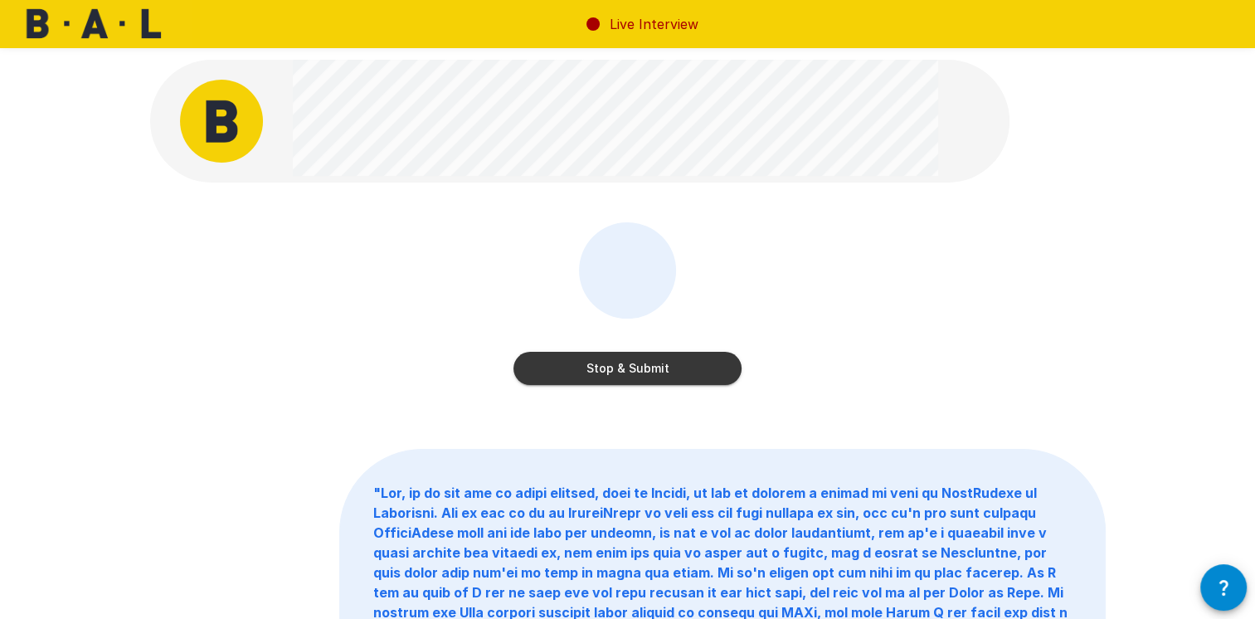
click at [715, 362] on button "Stop & Submit" at bounding box center [628, 368] width 228 height 33
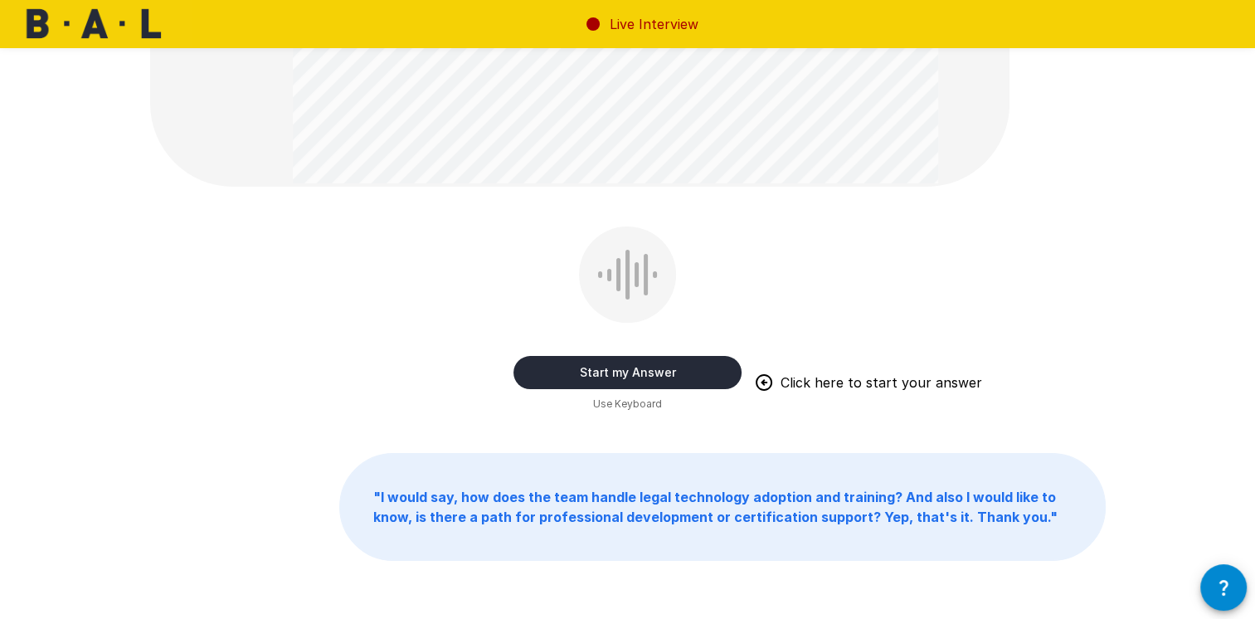
scroll to position [332, 0]
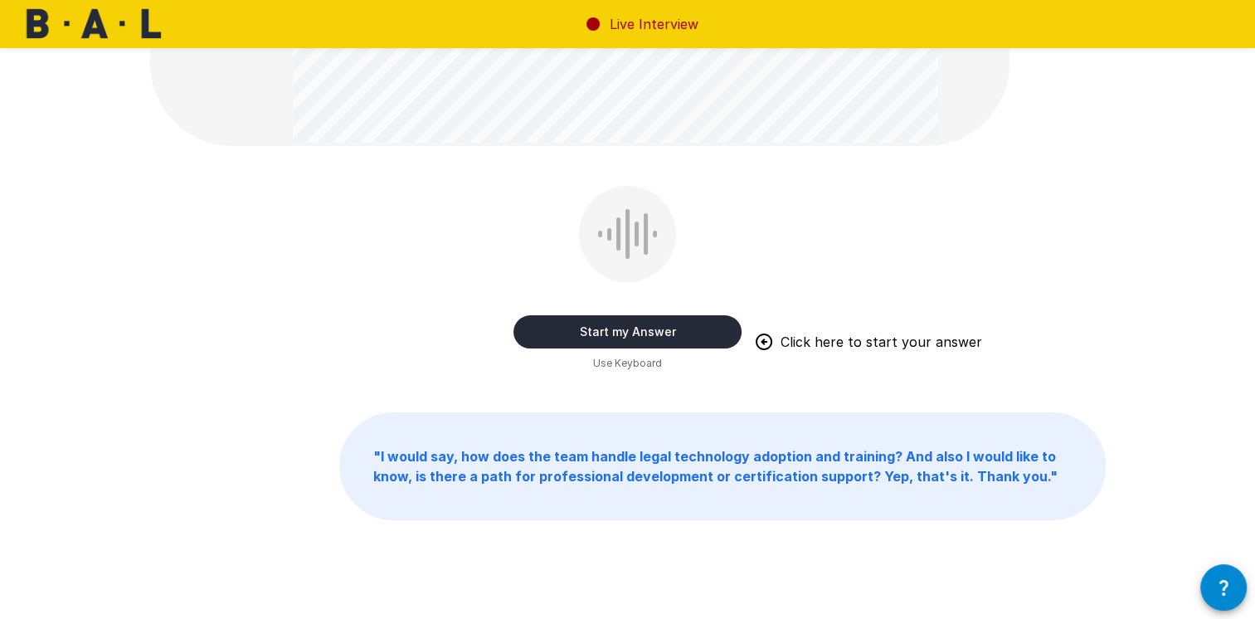
click at [621, 337] on button "Start my Answer" at bounding box center [628, 331] width 228 height 33
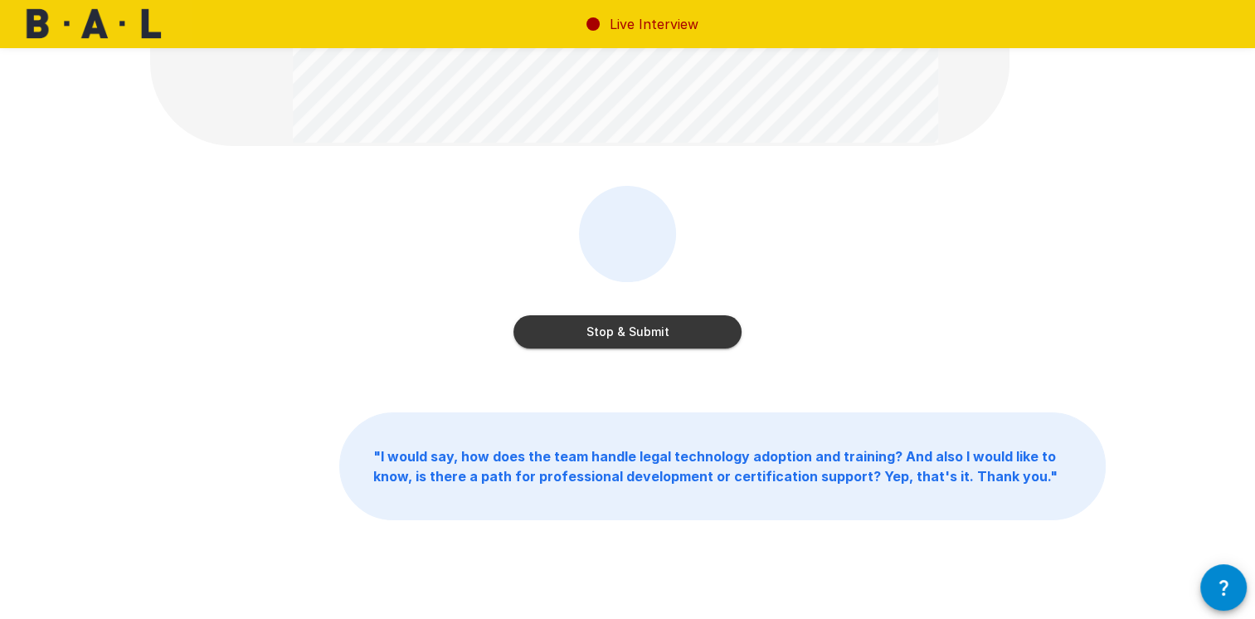
click at [703, 321] on button "Stop & Submit" at bounding box center [628, 331] width 228 height 33
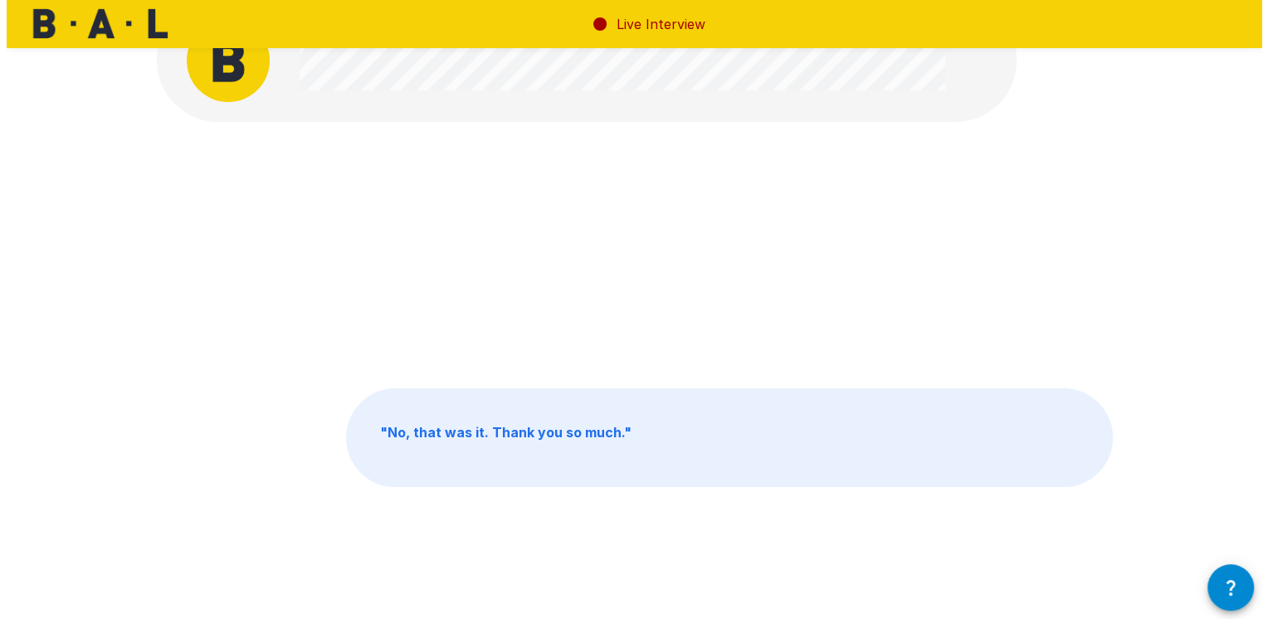
scroll to position [0, 0]
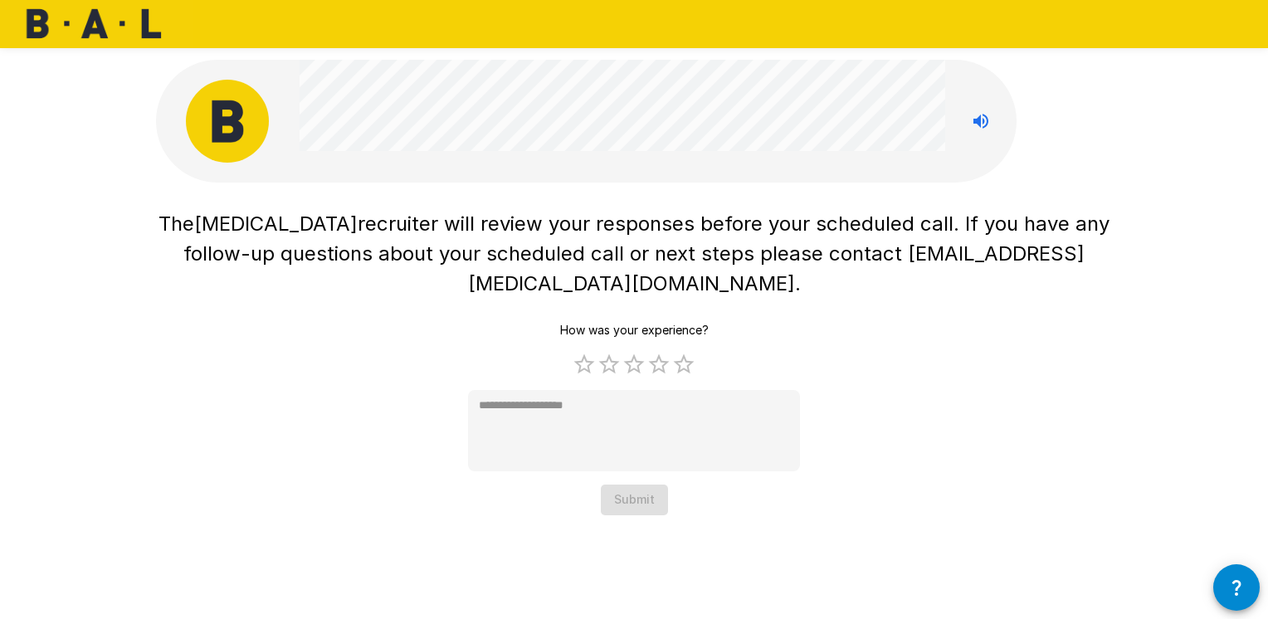
click at [696, 337] on div "How was your experience? 1 Star 2 Stars 3 Stars 4 Stars 5 Stars Empty * Submit" at bounding box center [634, 415] width 332 height 200
click at [685, 352] on label "5 Stars" at bounding box center [683, 364] width 25 height 25
type textarea "*"
click at [653, 484] on button "Submit" at bounding box center [634, 499] width 67 height 31
